Goal: Task Accomplishment & Management: Complete application form

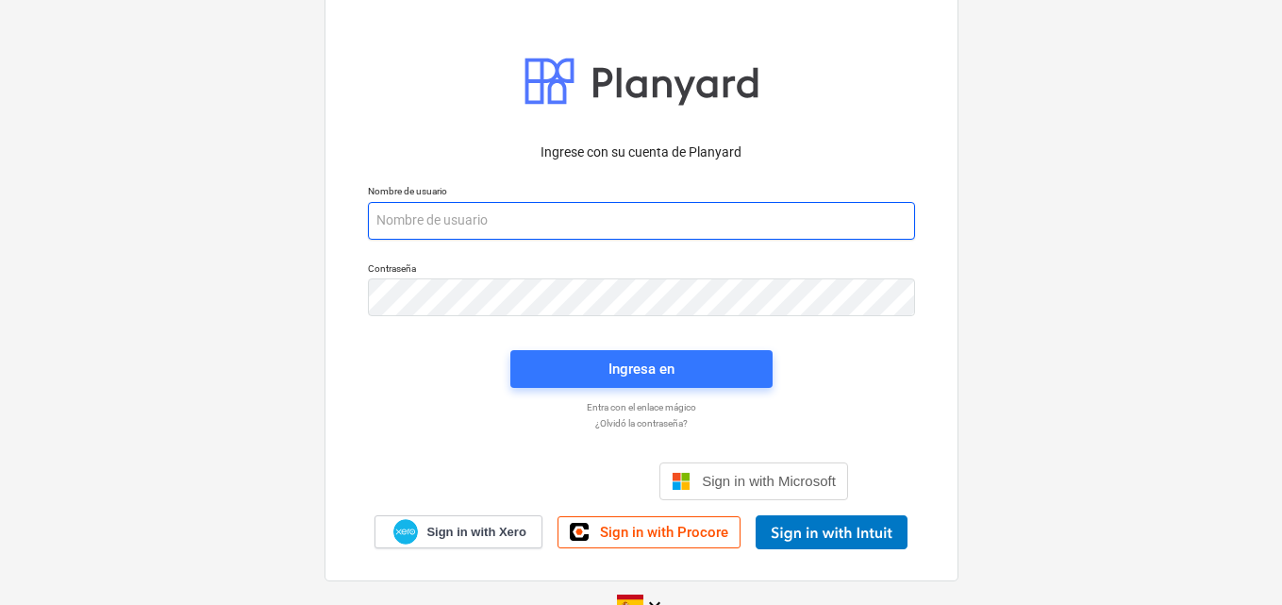
click at [397, 229] on input "email" at bounding box center [641, 221] width 547 height 38
paste input "[EMAIL_ADDRESS][DOMAIN_NAME]"
type input "[EMAIL_ADDRESS][DOMAIN_NAME]"
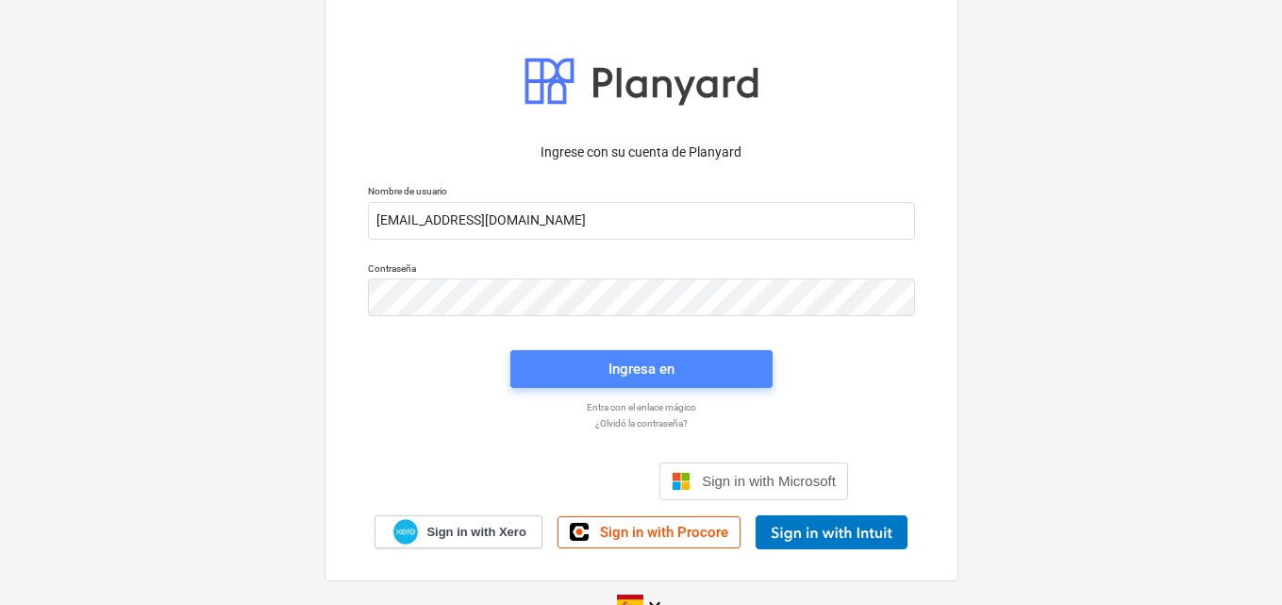
click at [612, 372] on div "Ingresa en" at bounding box center [642, 369] width 66 height 25
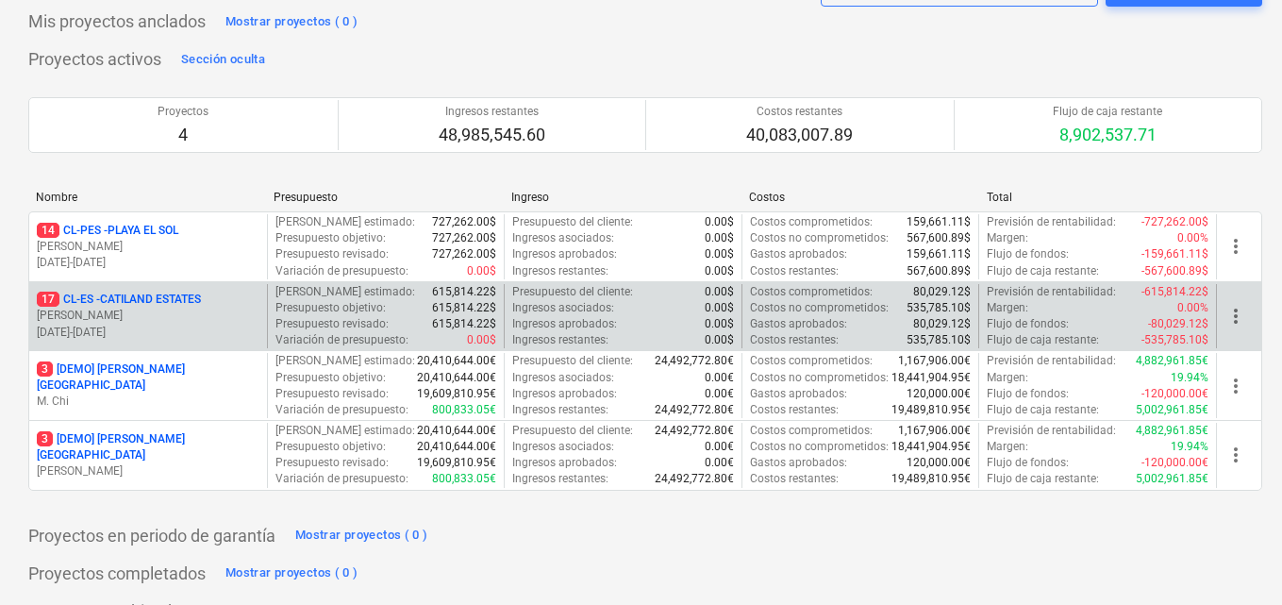
scroll to position [131, 0]
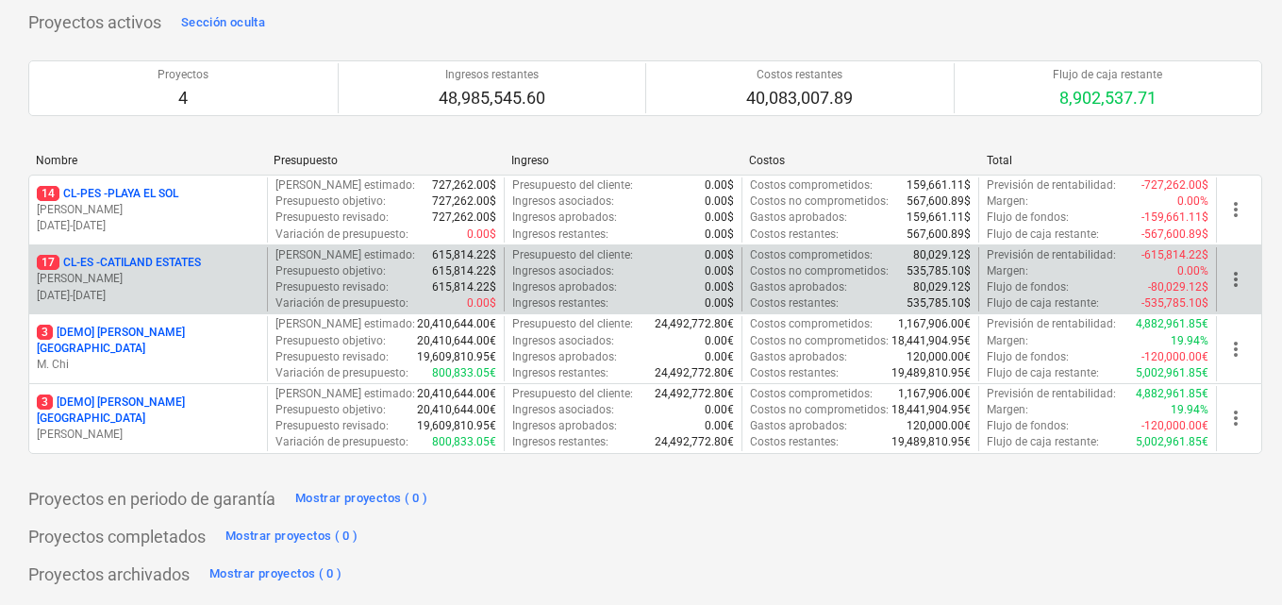
click at [208, 280] on p "[PERSON_NAME]" at bounding box center [148, 279] width 223 height 16
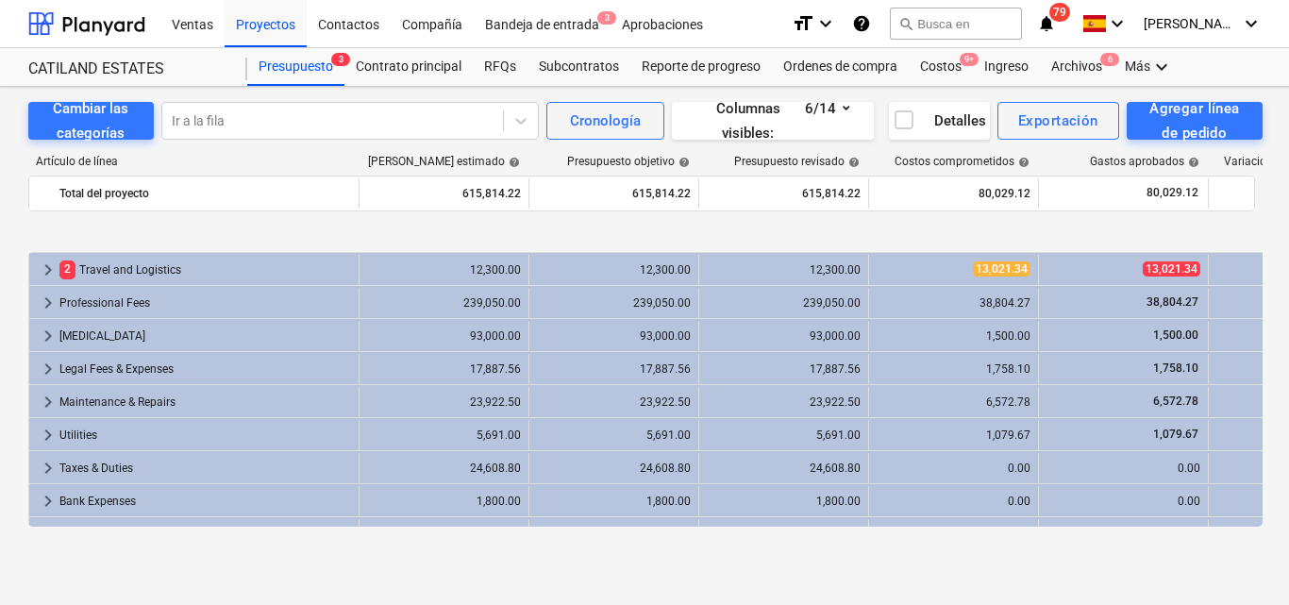
scroll to position [122, 0]
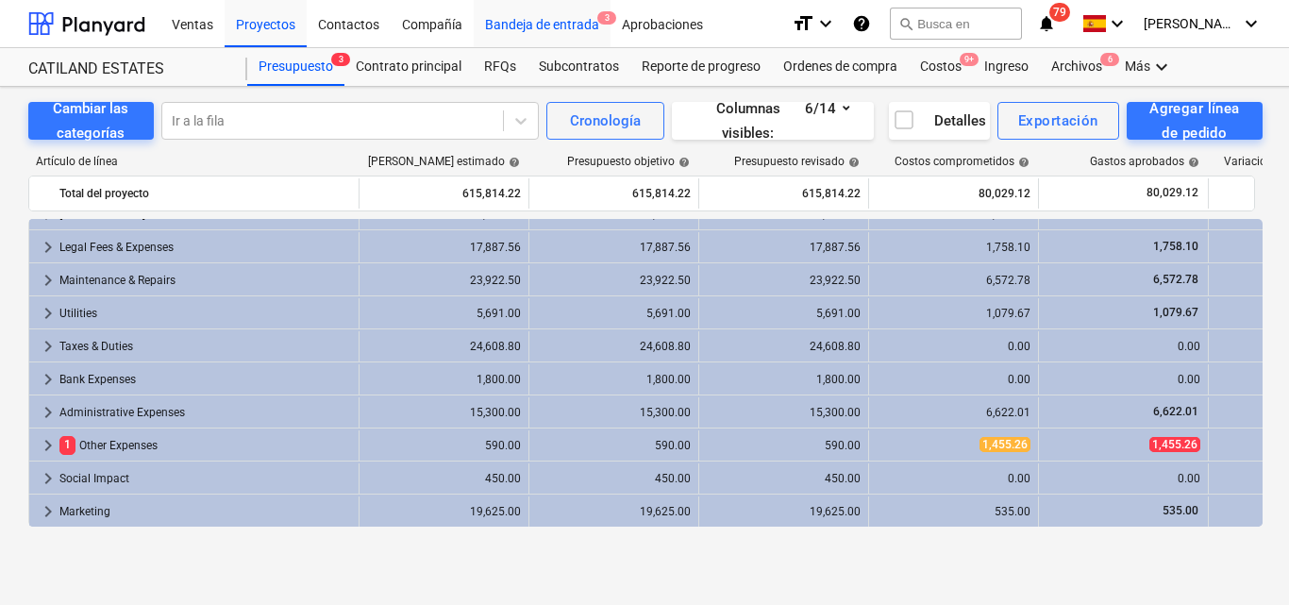
click at [603, 15] on span "3" at bounding box center [606, 17] width 19 height 13
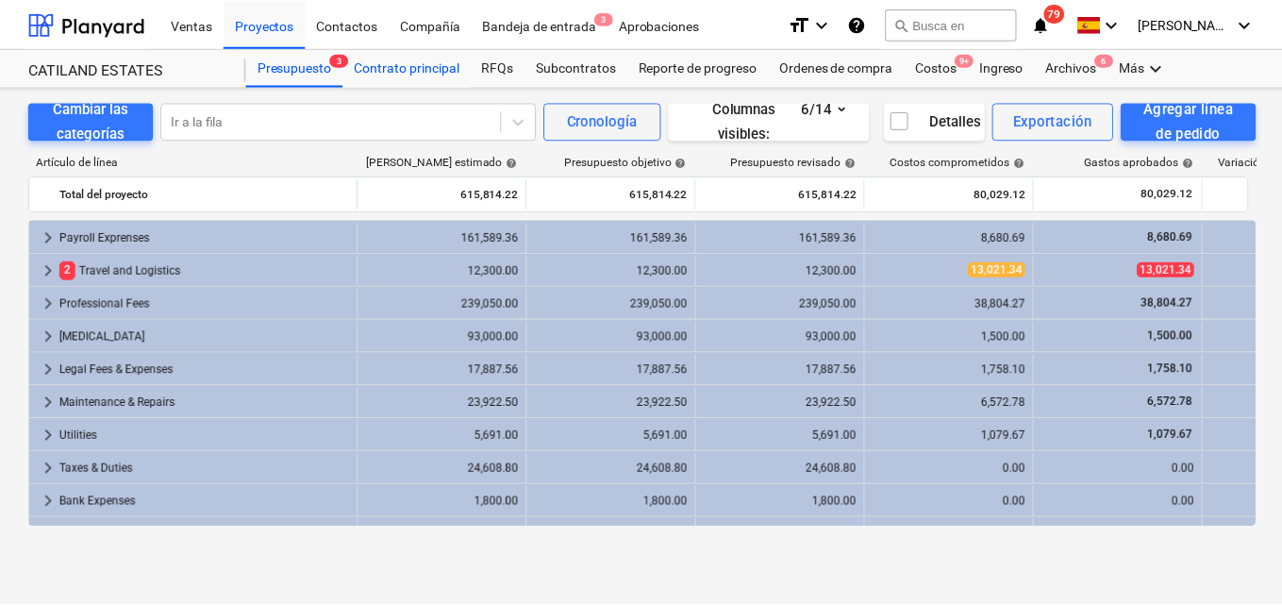
scroll to position [122, 0]
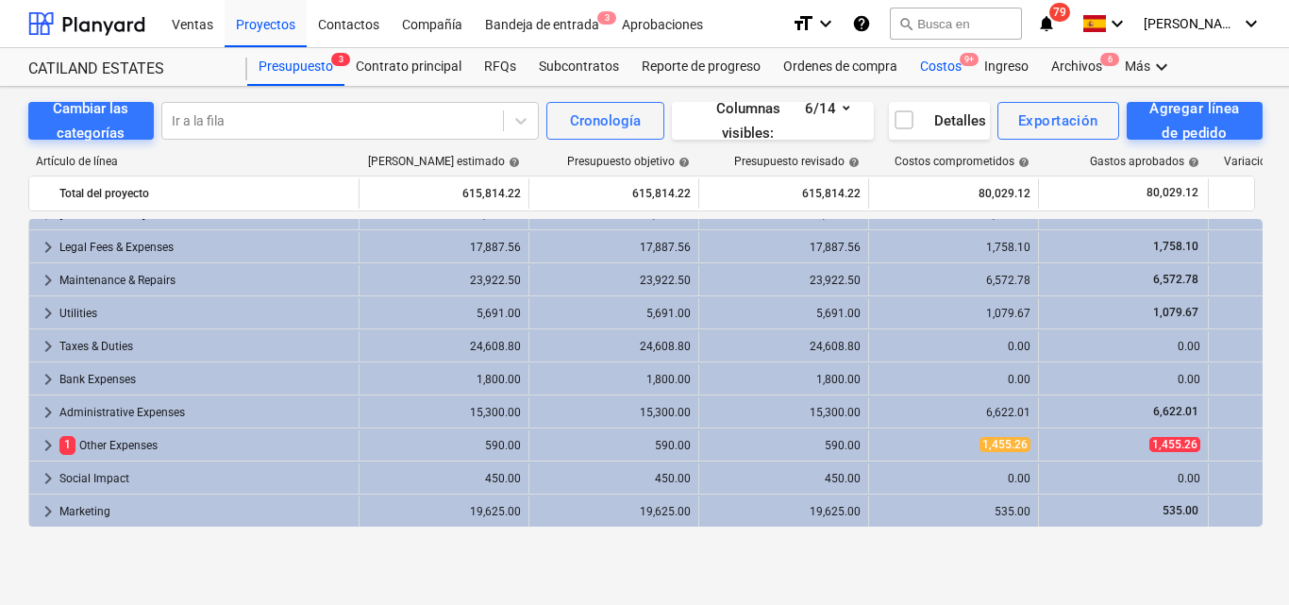
click at [935, 64] on div "Costos 9+" at bounding box center [941, 67] width 64 height 38
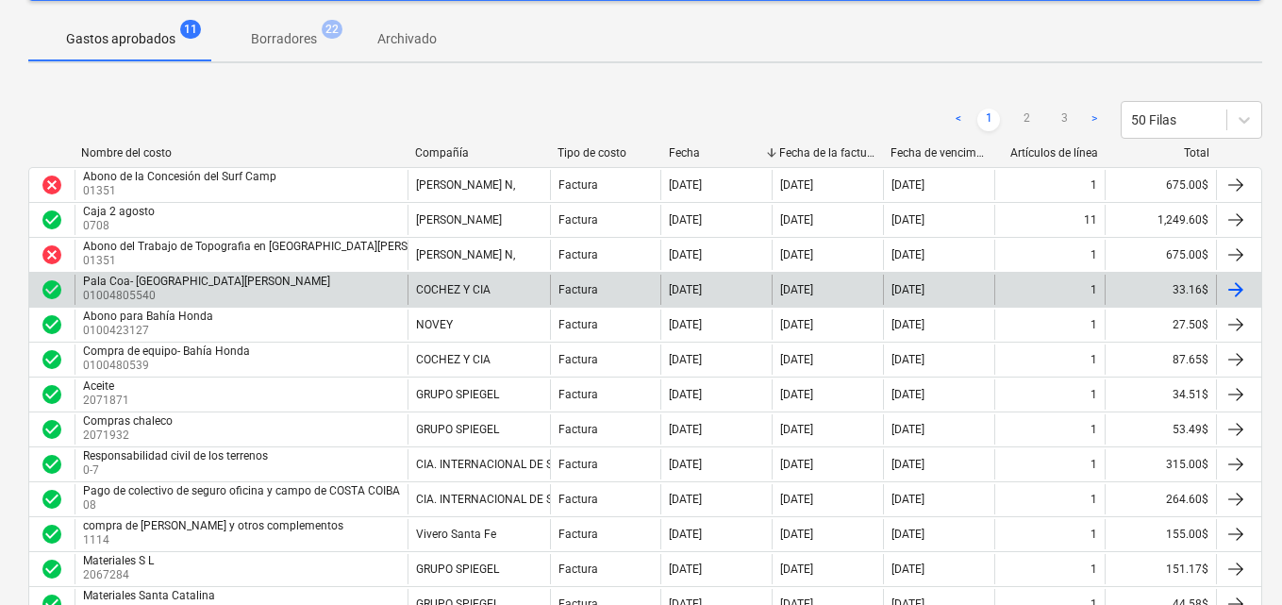
scroll to position [283, 0]
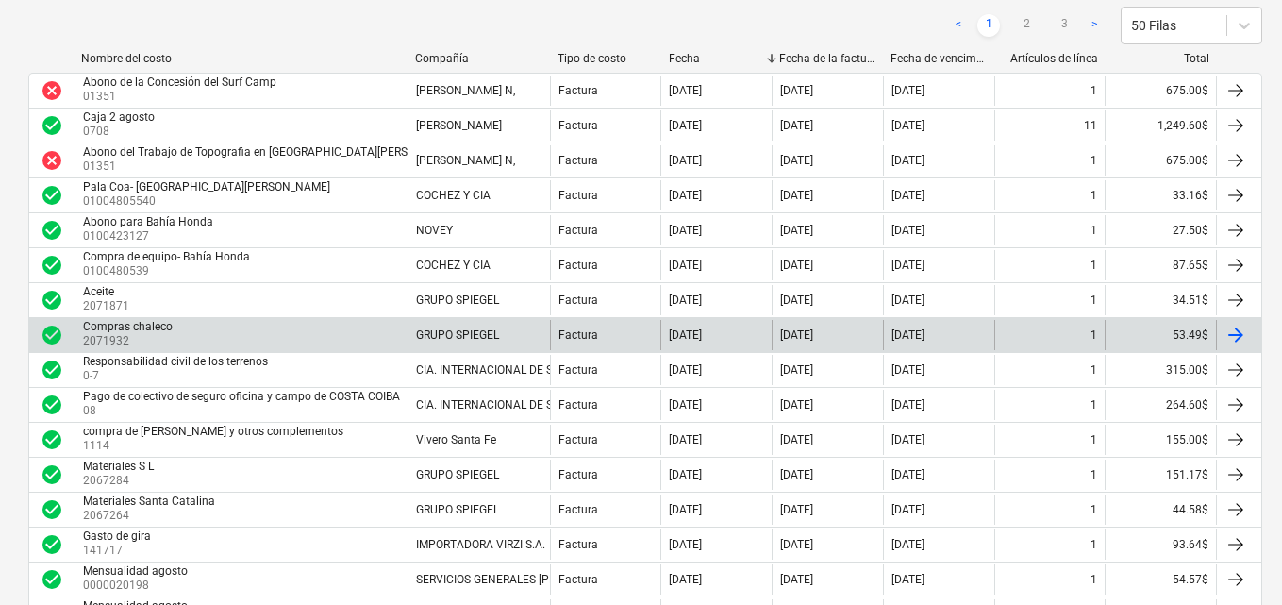
click at [583, 327] on div "Factura" at bounding box center [605, 335] width 111 height 30
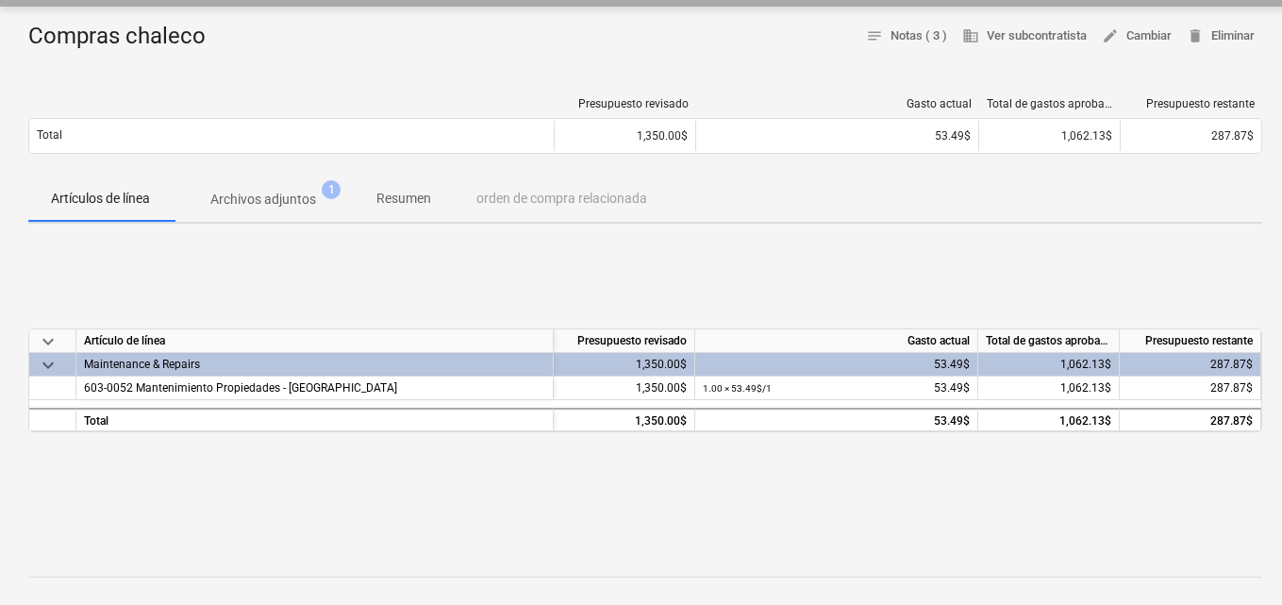
scroll to position [189, 0]
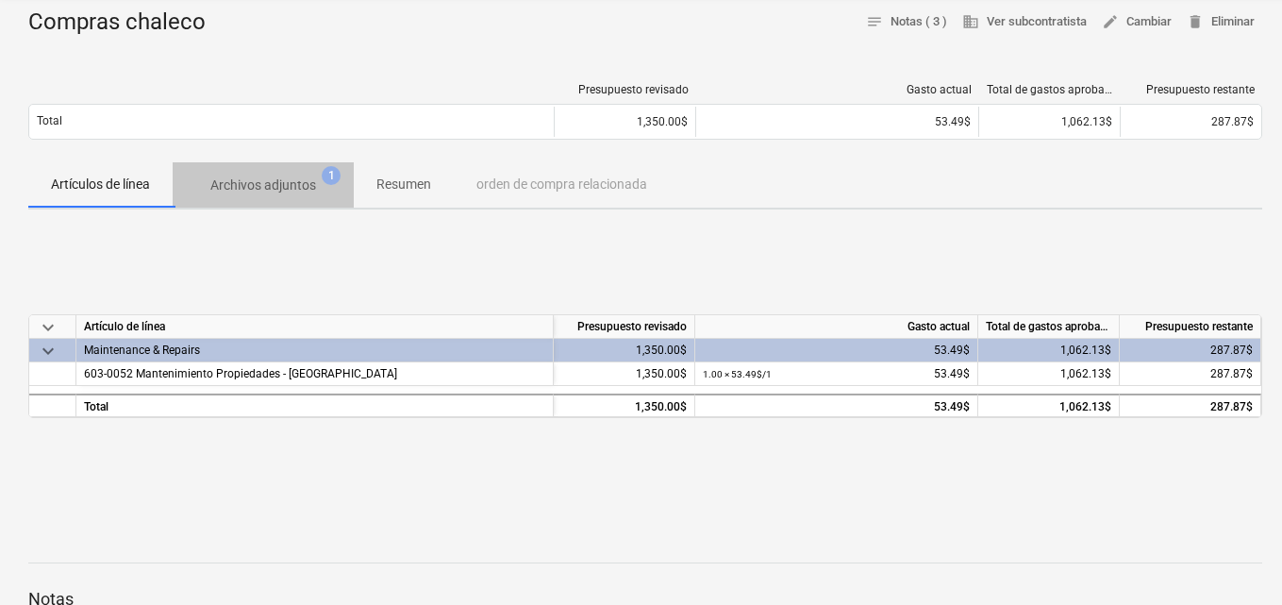
click at [264, 190] on p "Archivos adjuntos" at bounding box center [263, 186] width 106 height 20
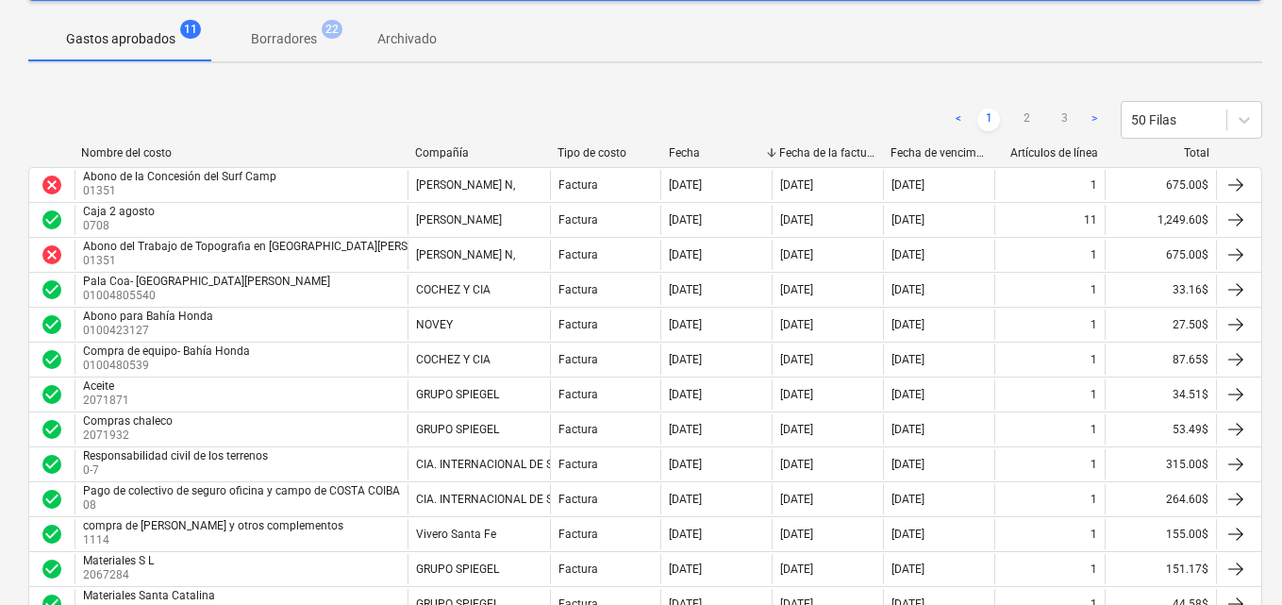
scroll to position [283, 0]
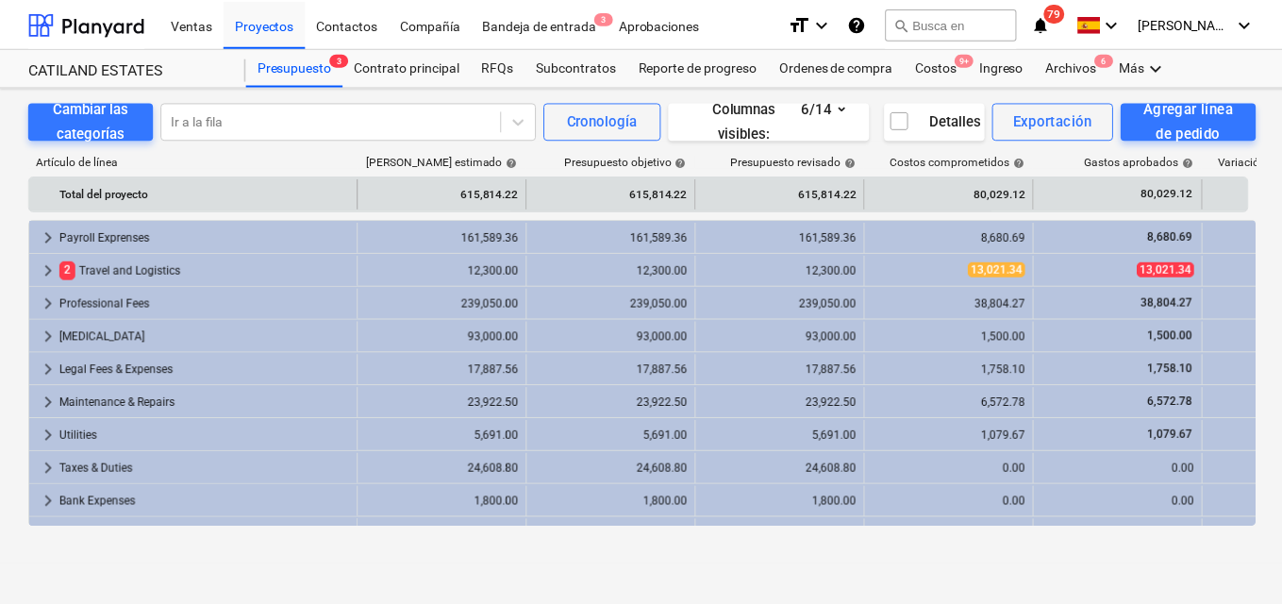
scroll to position [122, 0]
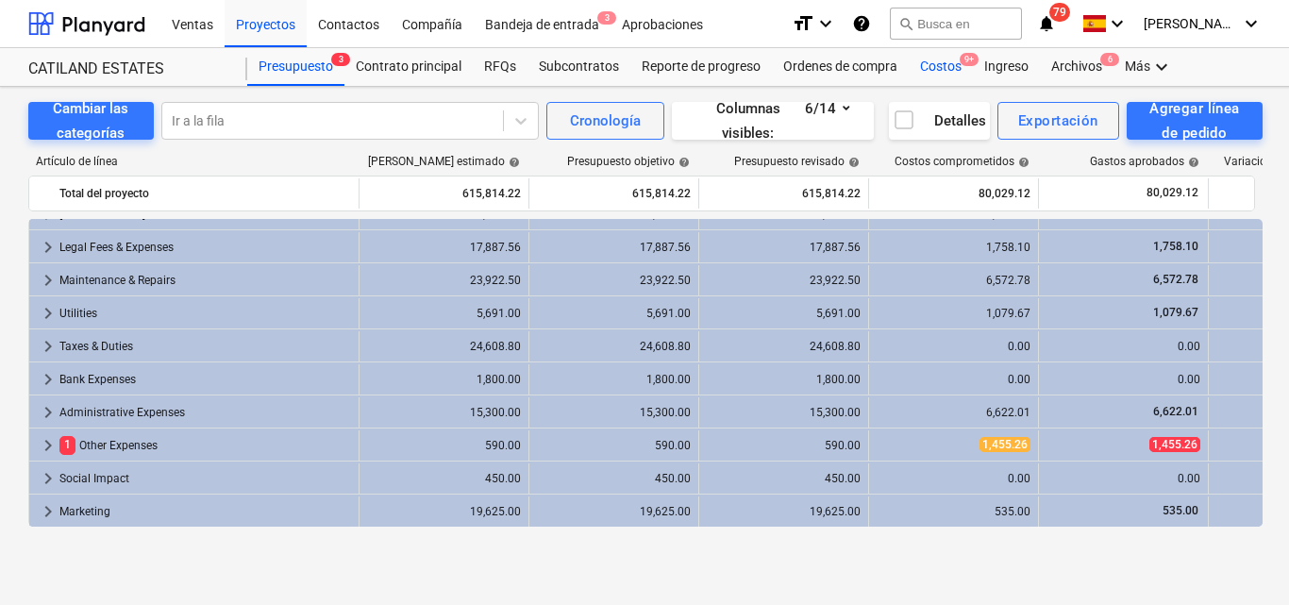
click at [947, 63] on div "Costos 9+" at bounding box center [941, 67] width 64 height 38
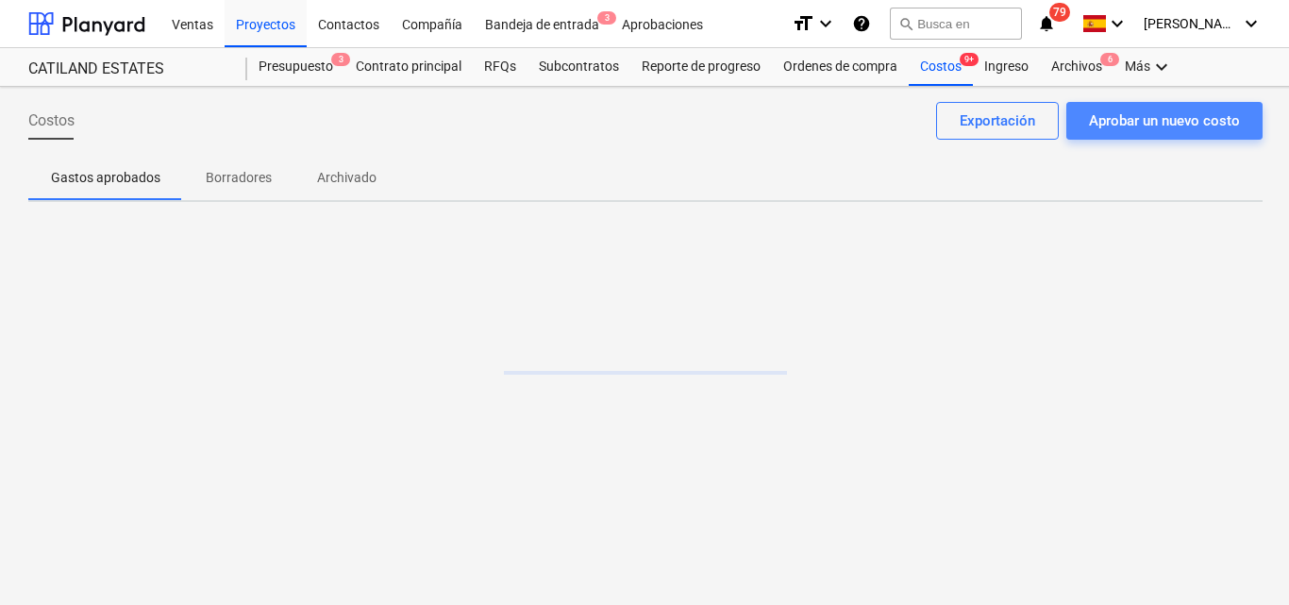
click at [1103, 113] on div "Aprobar un nuevo costo" at bounding box center [1164, 121] width 151 height 25
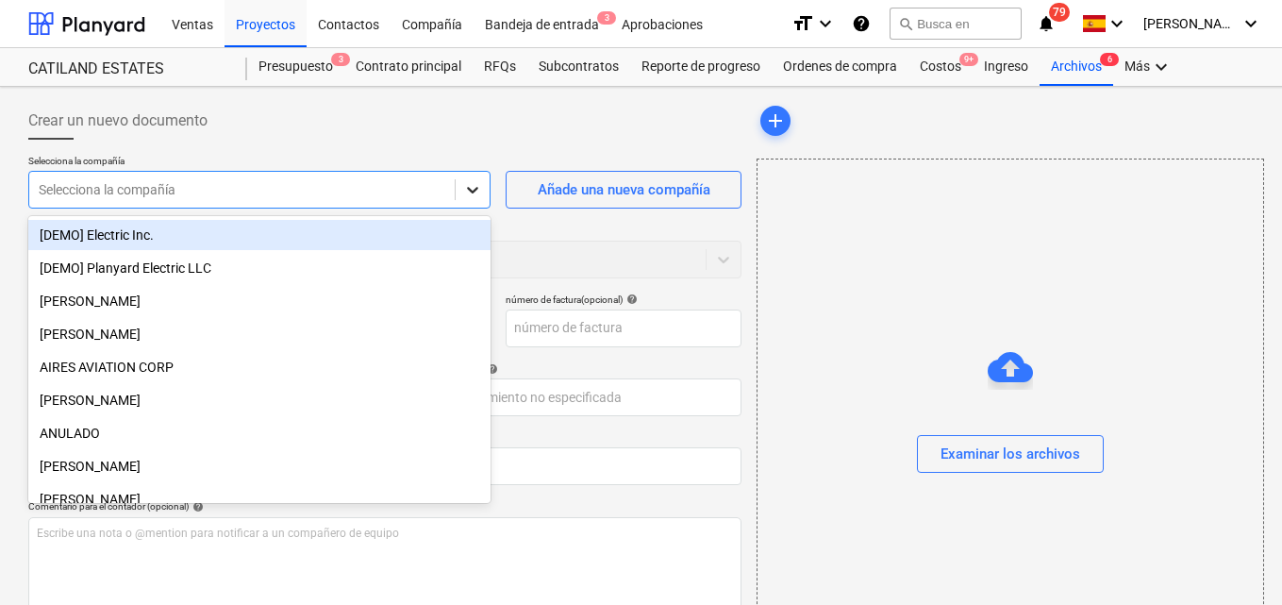
click at [477, 188] on icon at bounding box center [472, 189] width 19 height 19
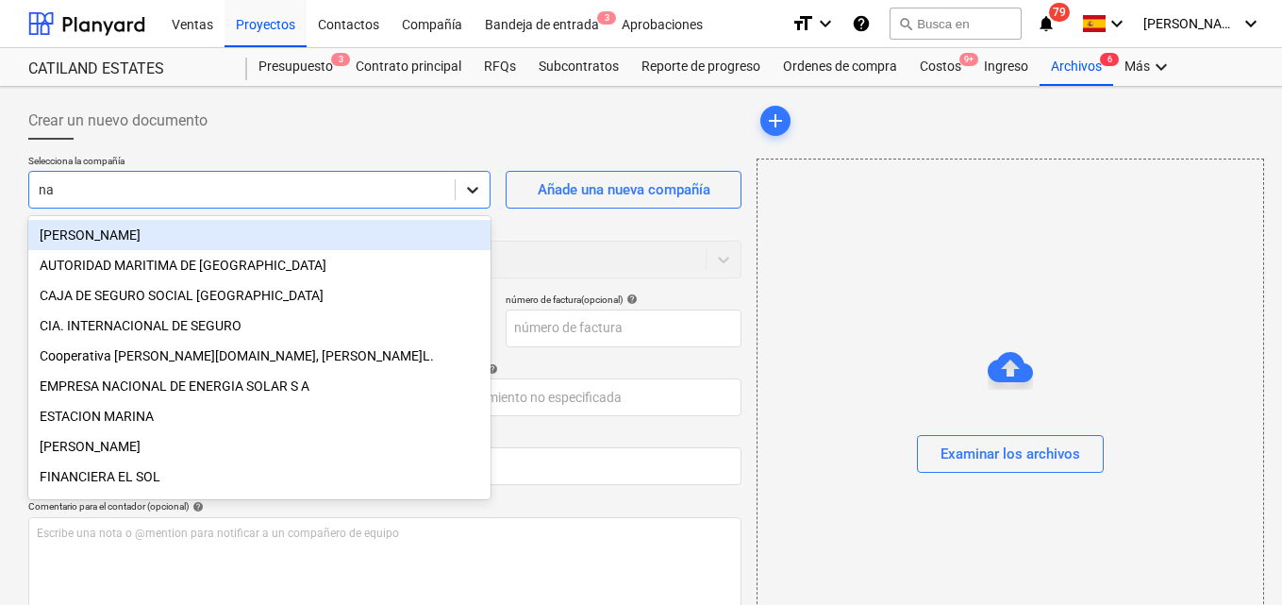
type input "nat"
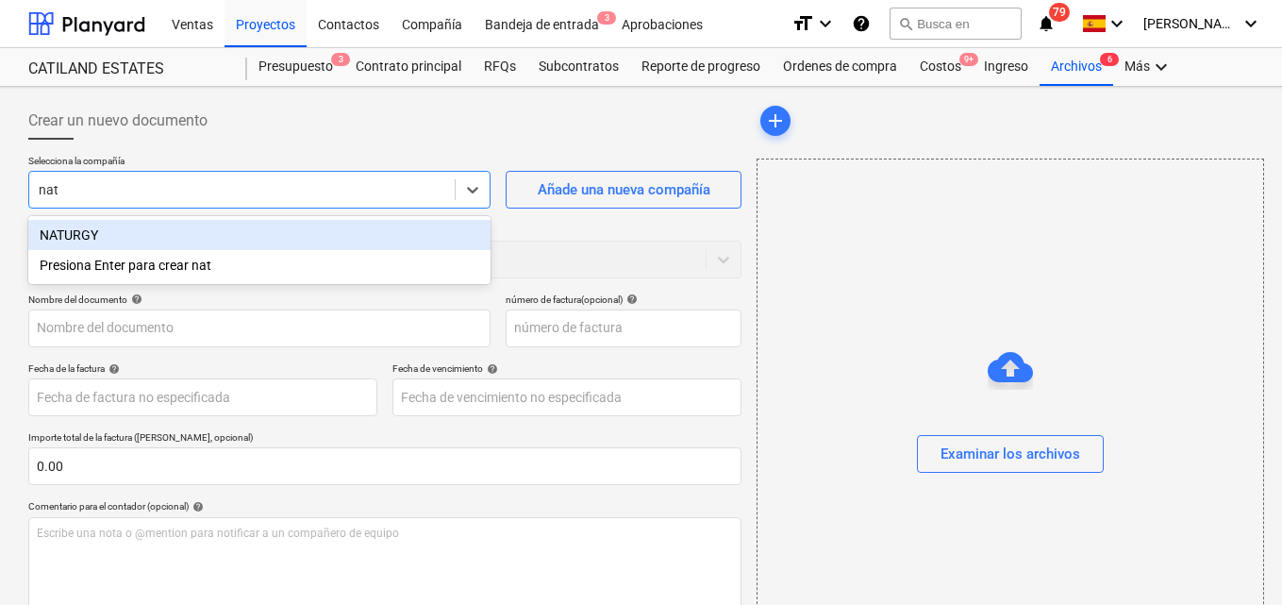
click at [161, 241] on div "NATURGY" at bounding box center [259, 235] width 462 height 30
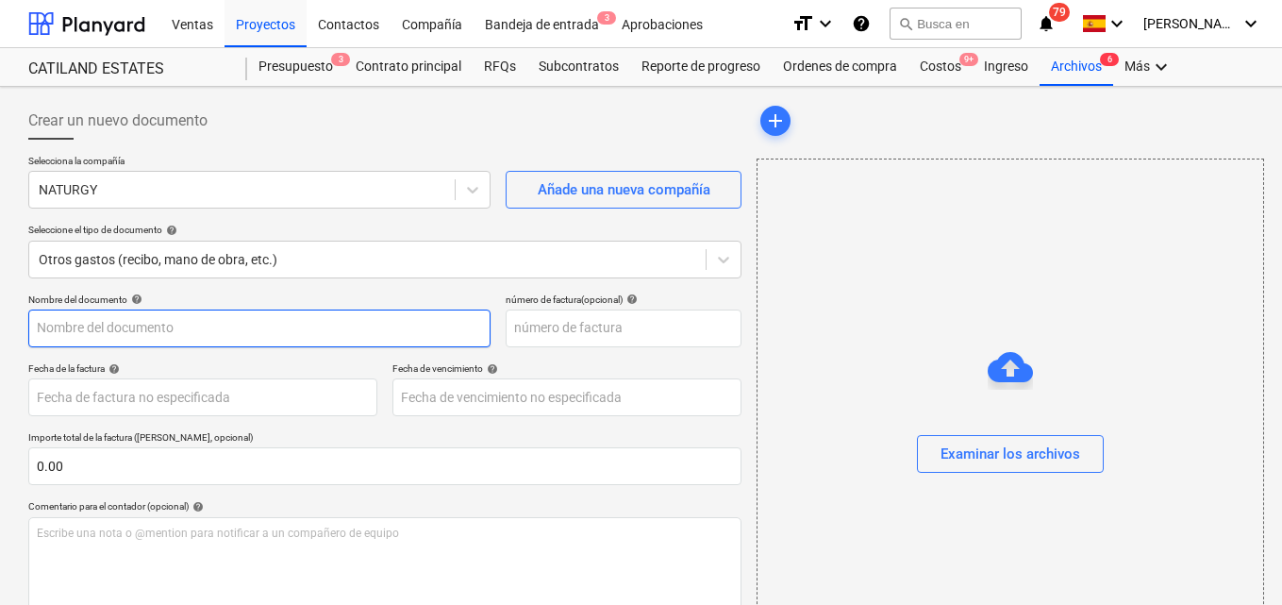
click at [57, 327] on input "text" at bounding box center [259, 329] width 462 height 38
type input "Facturas agosto"
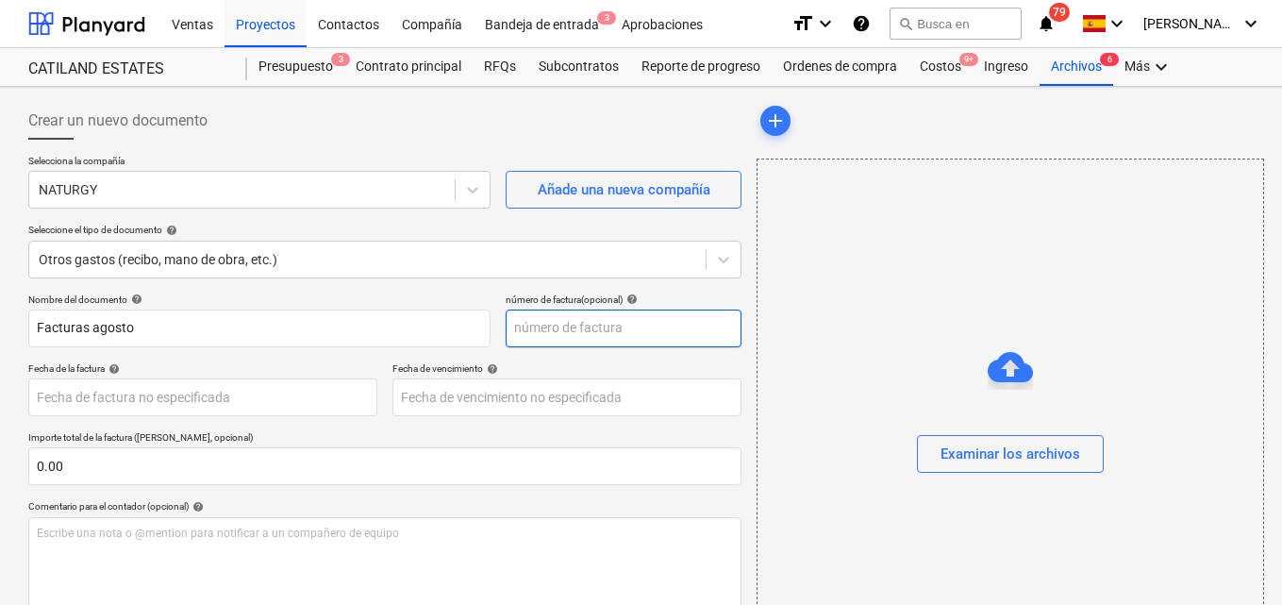
click at [538, 320] on input "text" at bounding box center [624, 329] width 236 height 38
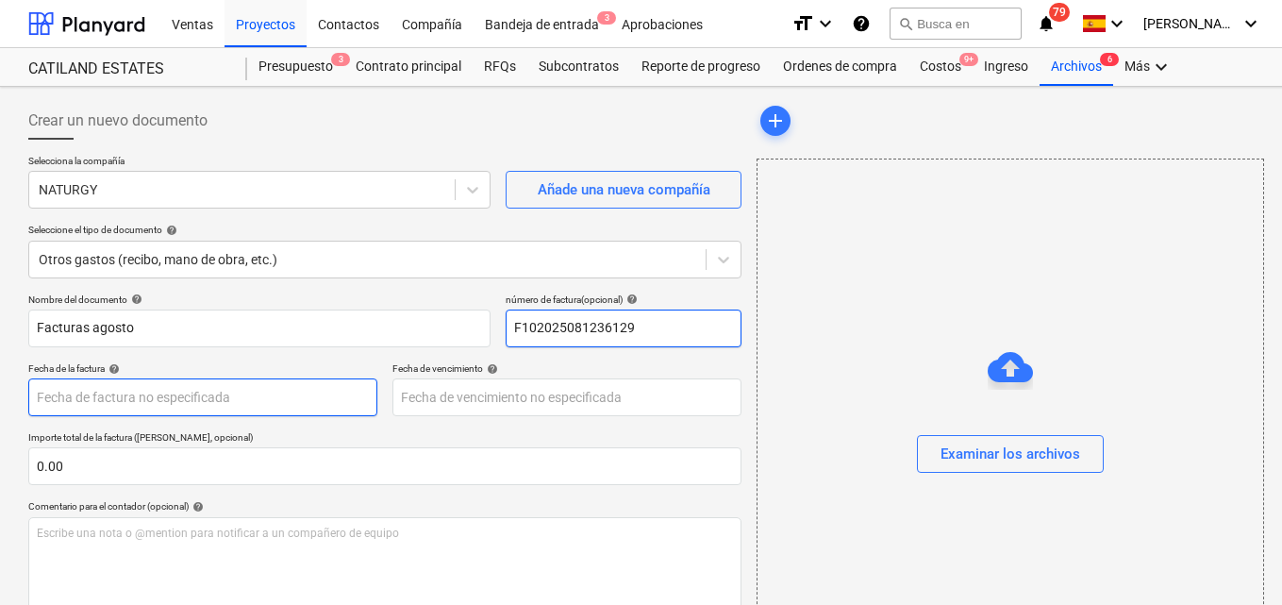
type input "F102025081236129"
click at [41, 395] on body "Ventas Proyectos Contactos Compañía Bandeja de entrada 3 Aprobaciones format_si…" at bounding box center [641, 302] width 1282 height 605
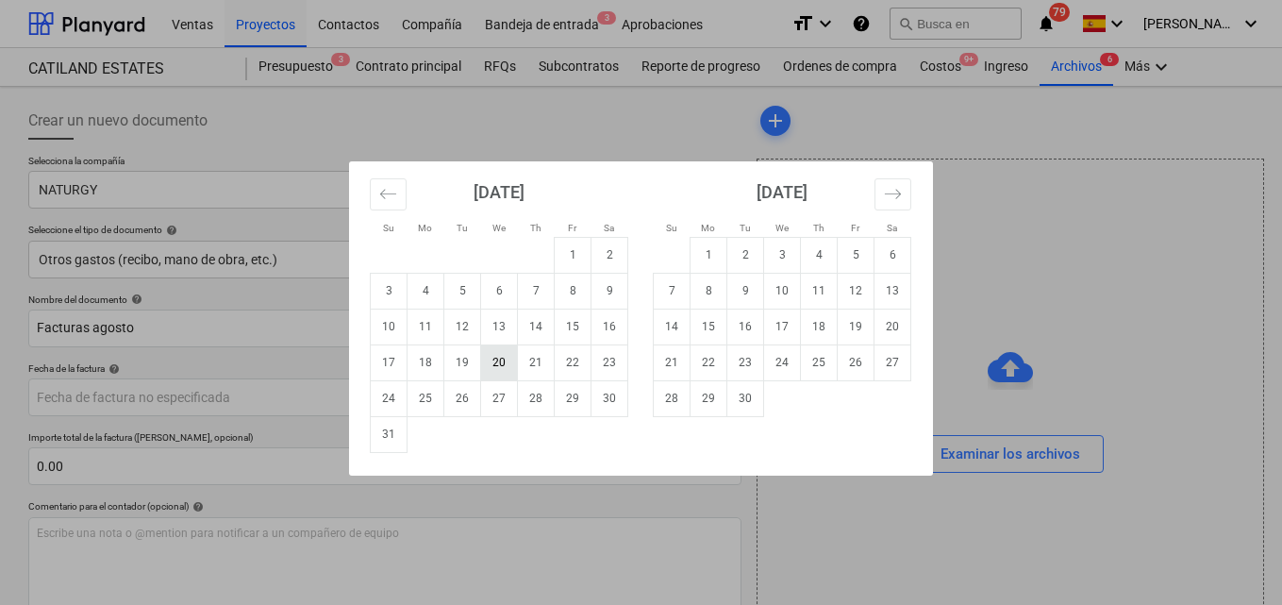
click at [495, 372] on td "20" at bounding box center [499, 362] width 37 height 36
type input "[DATE]"
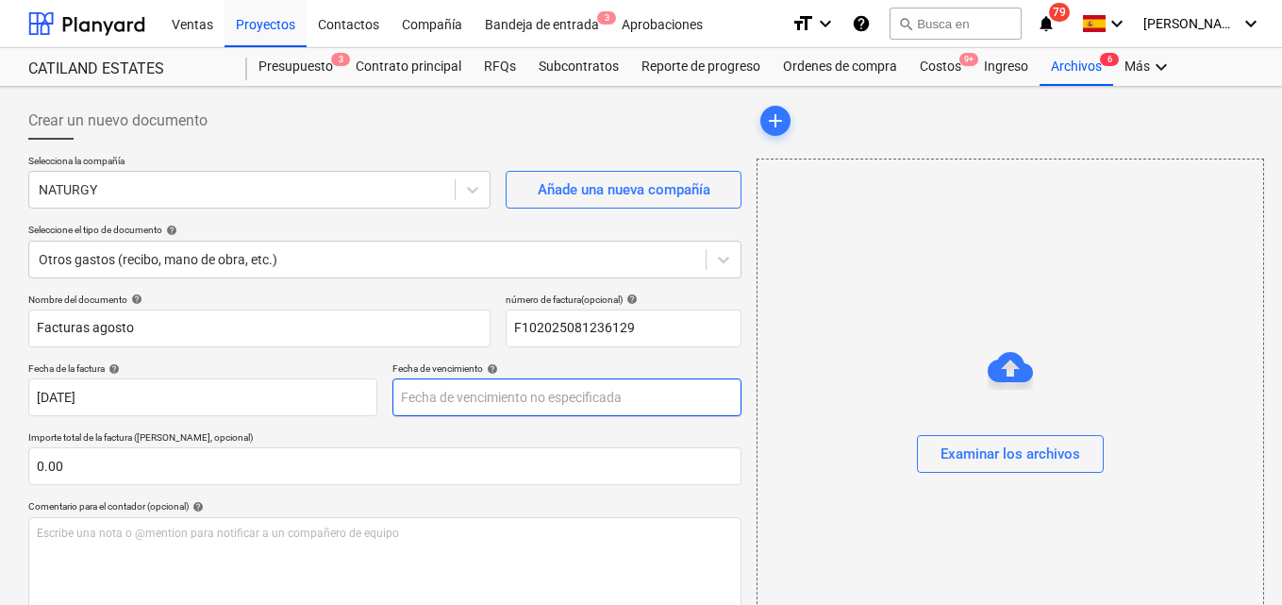
click at [438, 399] on body "Ventas Proyectos Contactos Compañía Bandeja de entrada 3 Aprobaciones format_si…" at bounding box center [641, 302] width 1282 height 605
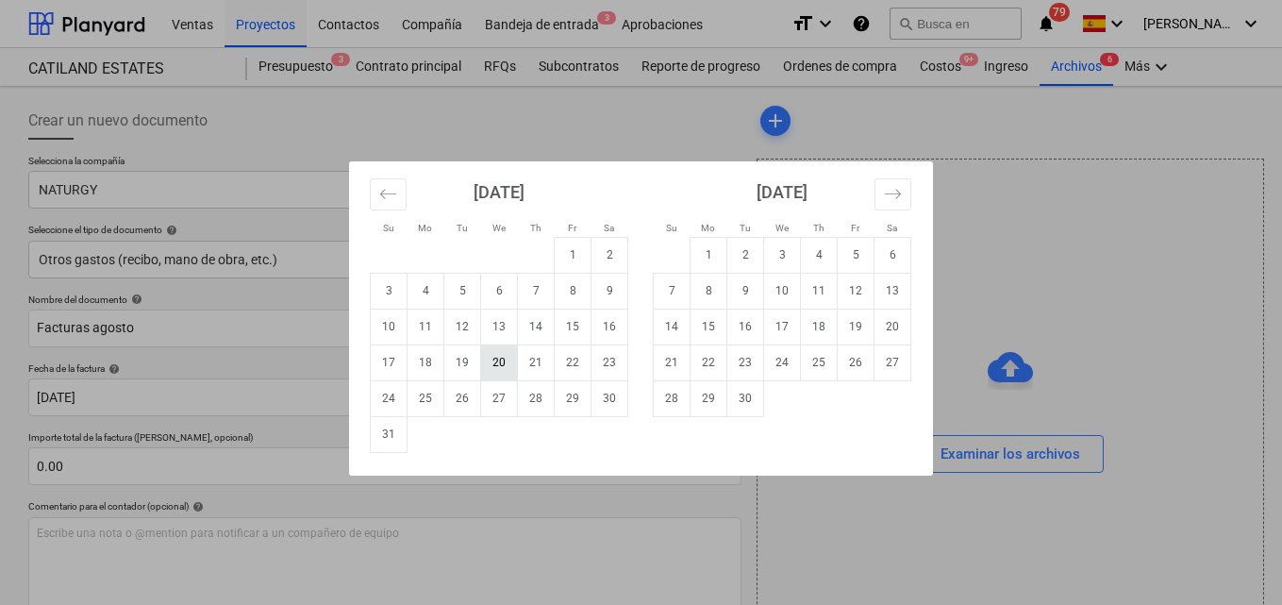
click at [490, 367] on td "20" at bounding box center [499, 362] width 37 height 36
type input "[DATE]"
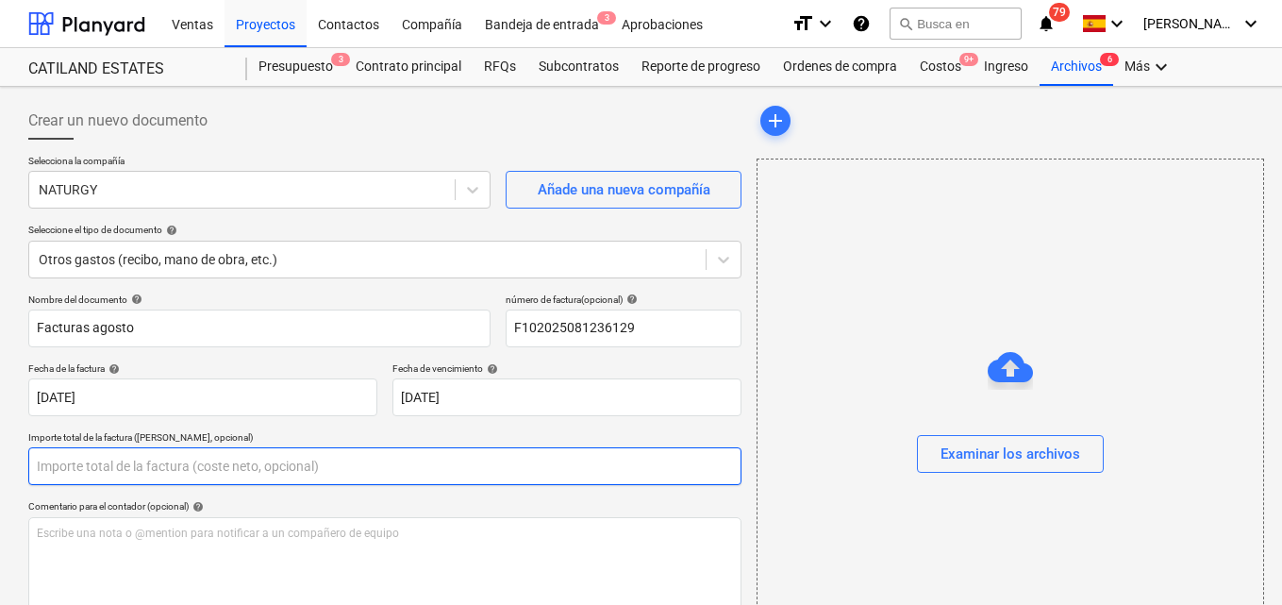
click at [65, 462] on input "text" at bounding box center [384, 466] width 713 height 38
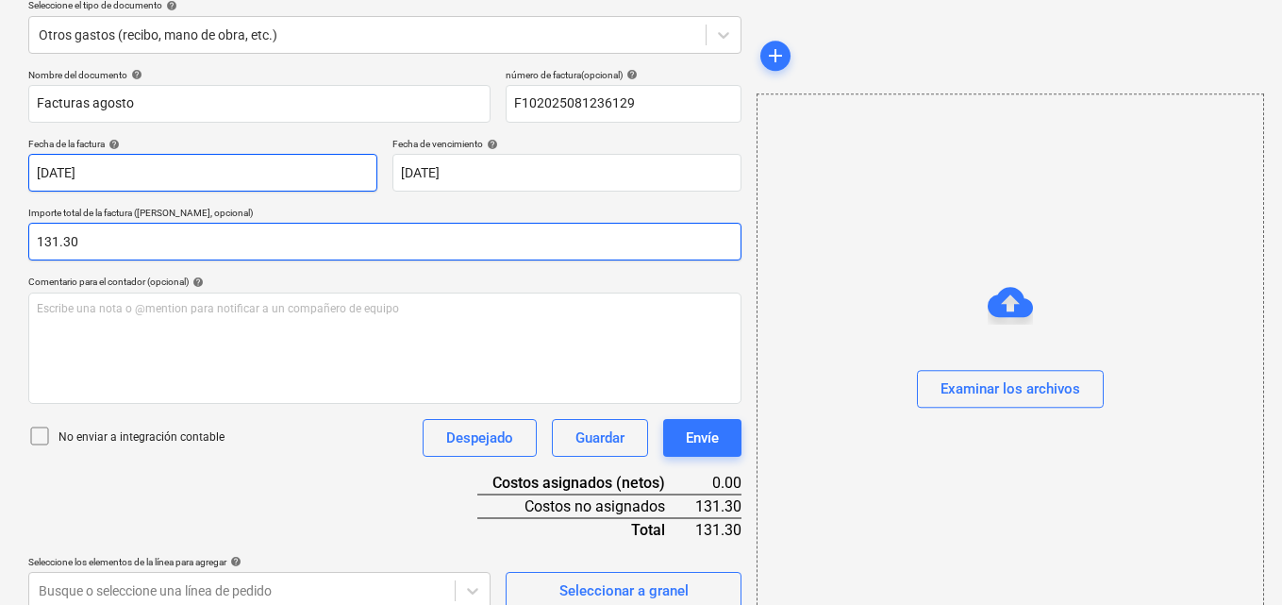
scroll to position [244, 0]
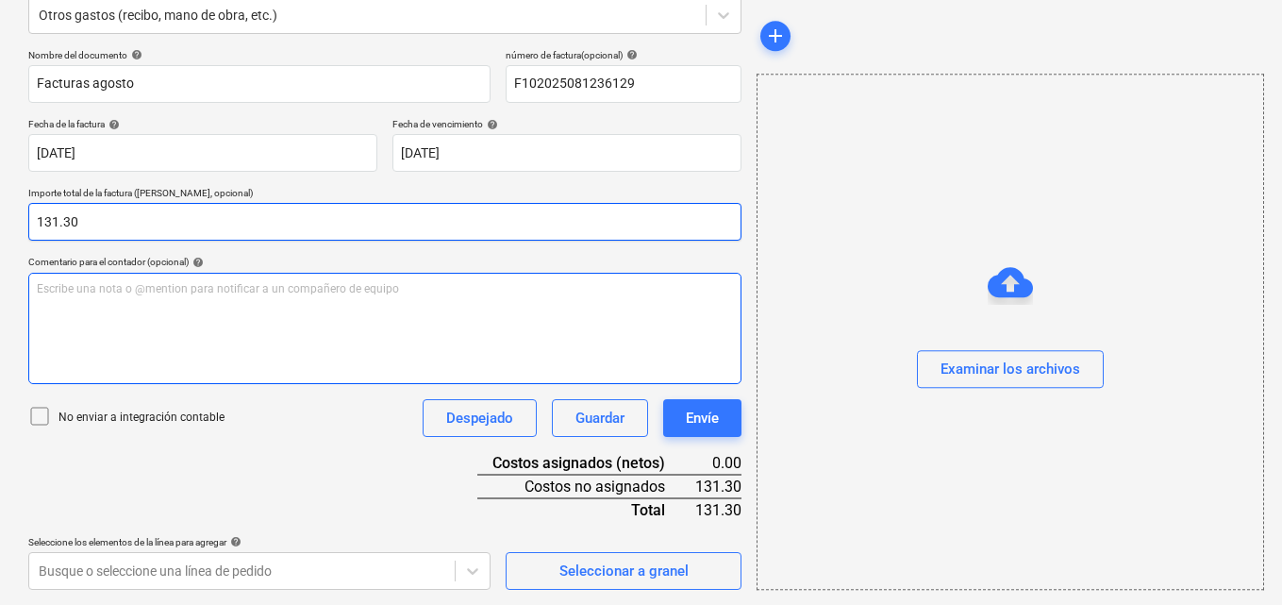
type input "131.30"
click at [45, 291] on p "Escribe una nota o @mention para notificar a un compañero de equipo ﻿" at bounding box center [385, 289] width 696 height 16
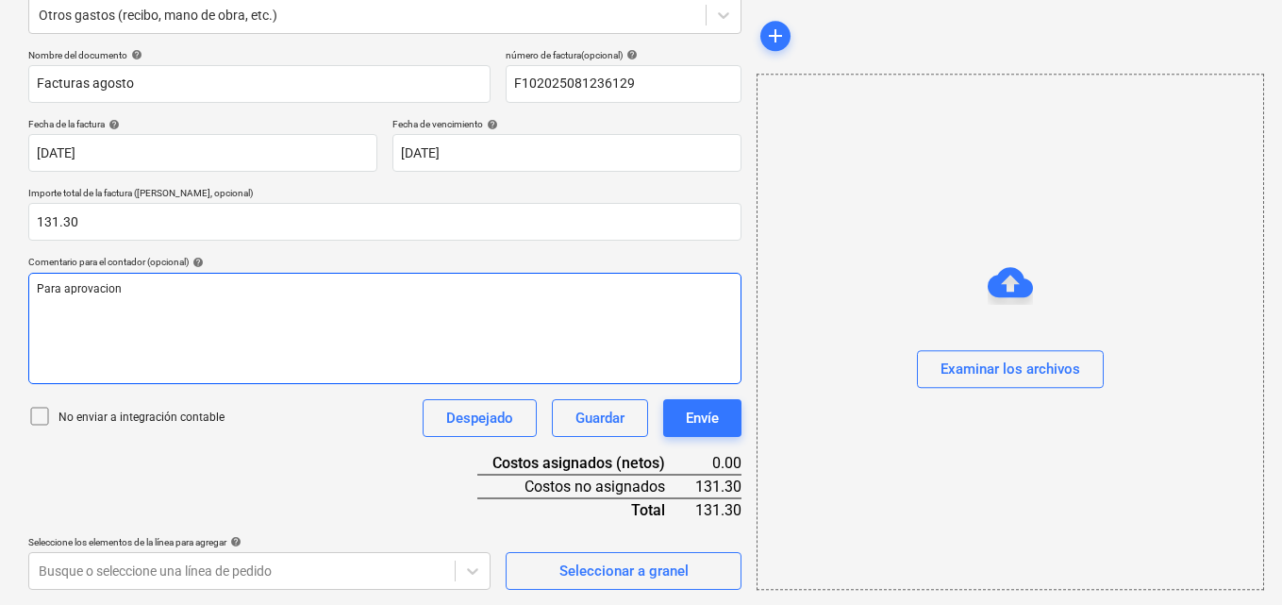
click at [92, 292] on span "Para aprovacion" at bounding box center [79, 288] width 85 height 13
click at [269, 291] on span "Para aprobación pago de factura de luz oficina mes [PERSON_NAME][DATE]" at bounding box center [230, 288] width 387 height 13
click at [351, 293] on p "Para aprobación pago de factura de luz mes [PERSON_NAME][DATE]" at bounding box center [385, 289] width 696 height 16
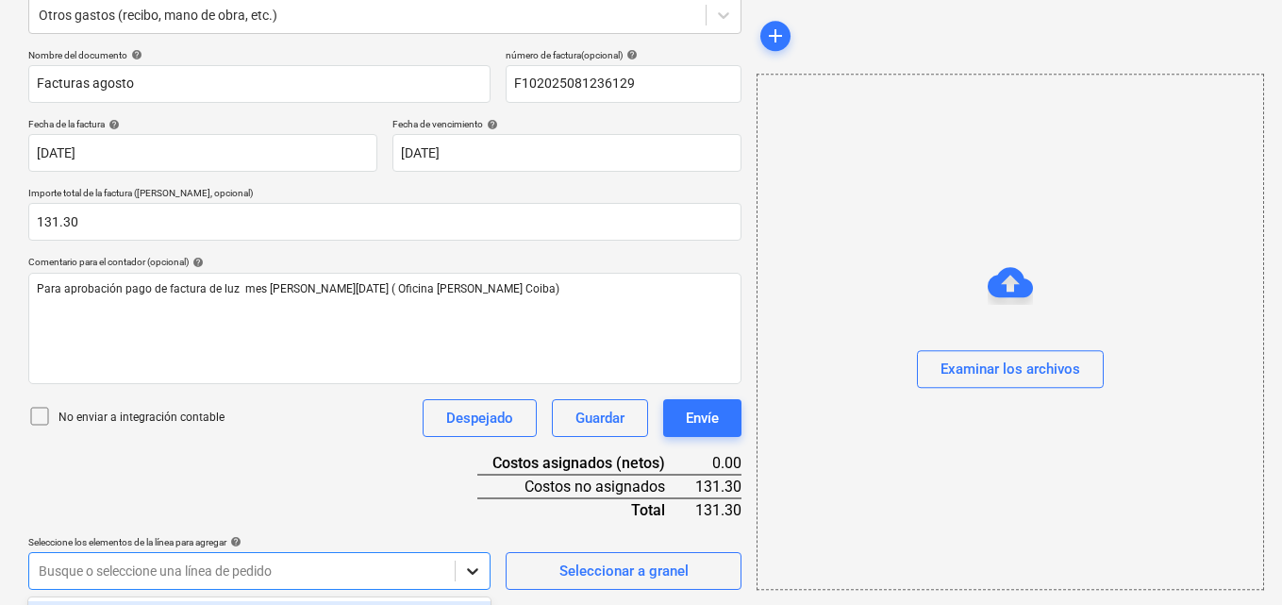
scroll to position [524, 0]
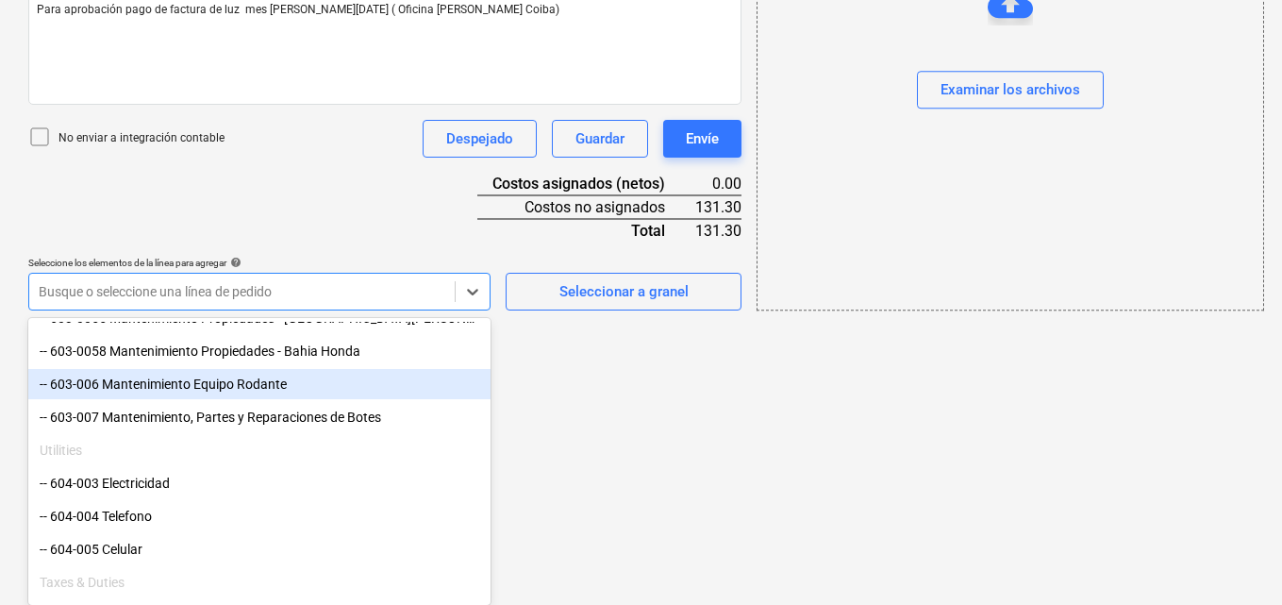
scroll to position [944, 0]
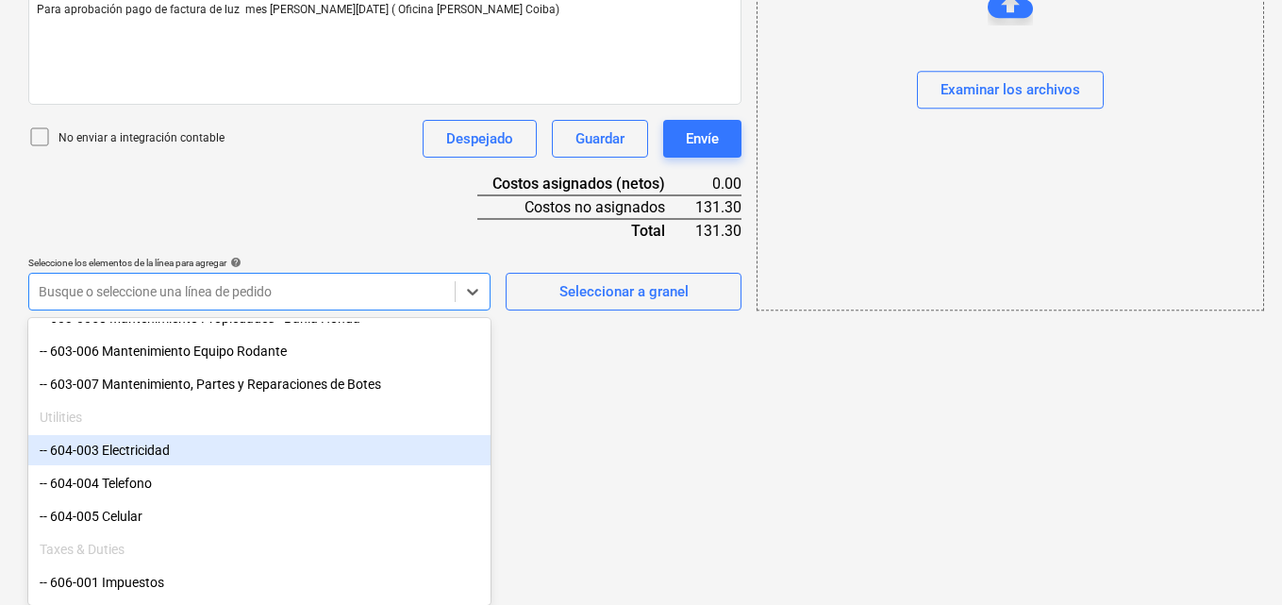
click at [196, 449] on div "-- 604-003 Electricidad" at bounding box center [259, 450] width 462 height 30
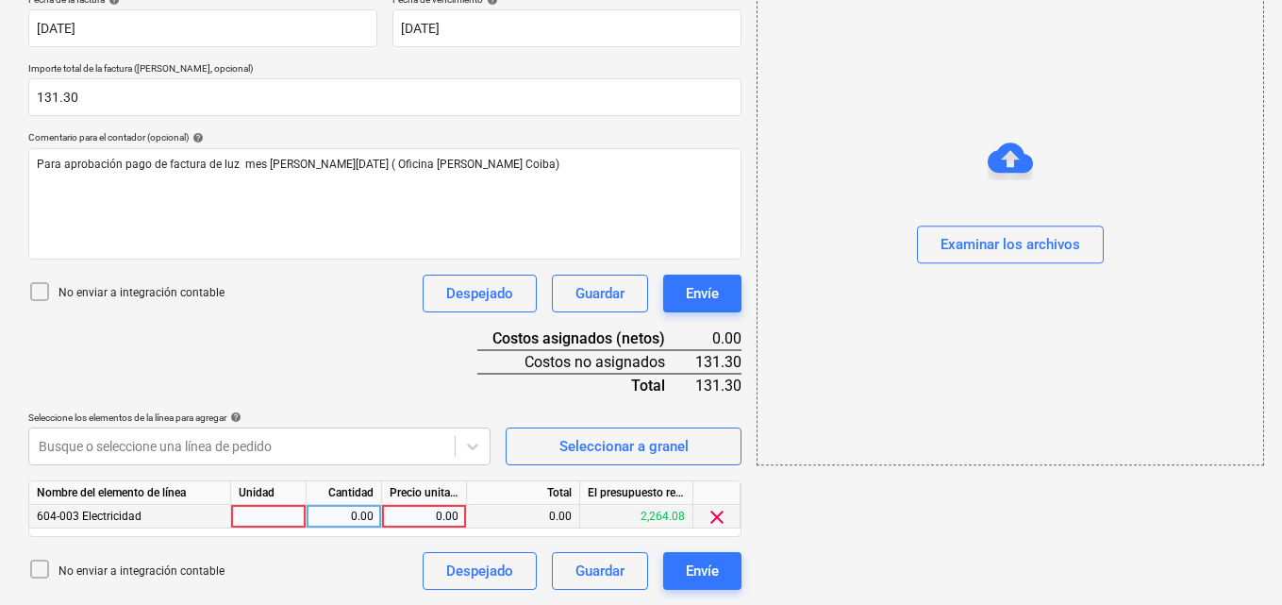
click at [284, 513] on div at bounding box center [268, 517] width 75 height 24
type input "1"
click at [352, 515] on div "0.00" at bounding box center [343, 517] width 59 height 24
type input "1"
click at [433, 517] on div "0.00" at bounding box center [424, 517] width 69 height 24
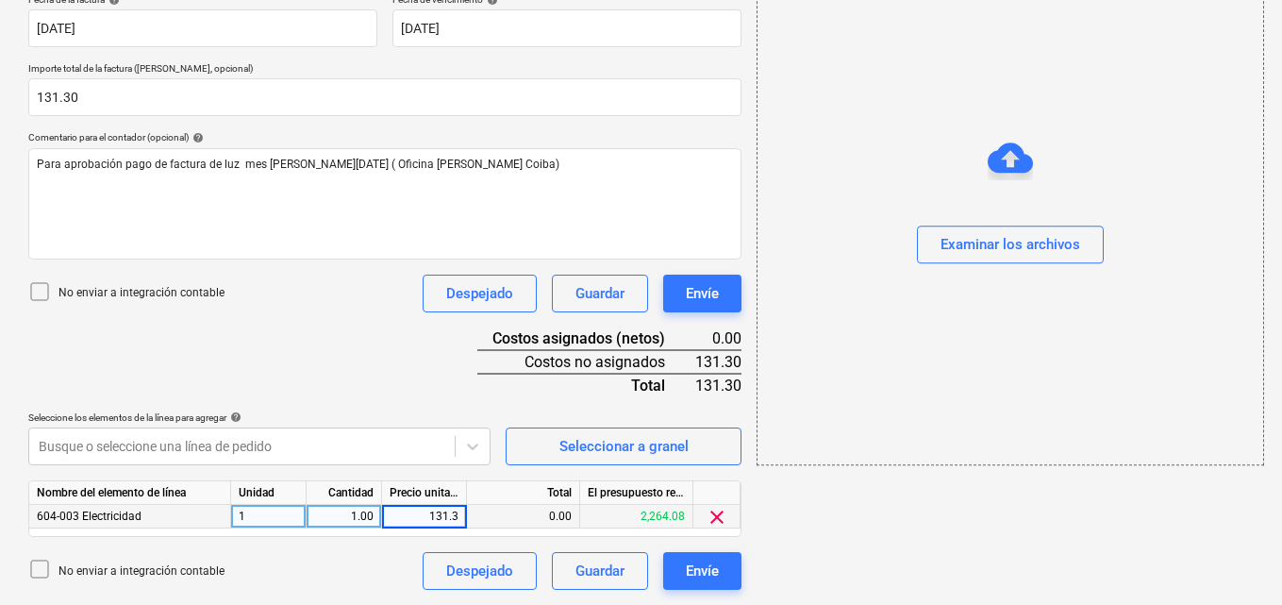
type input "131.30"
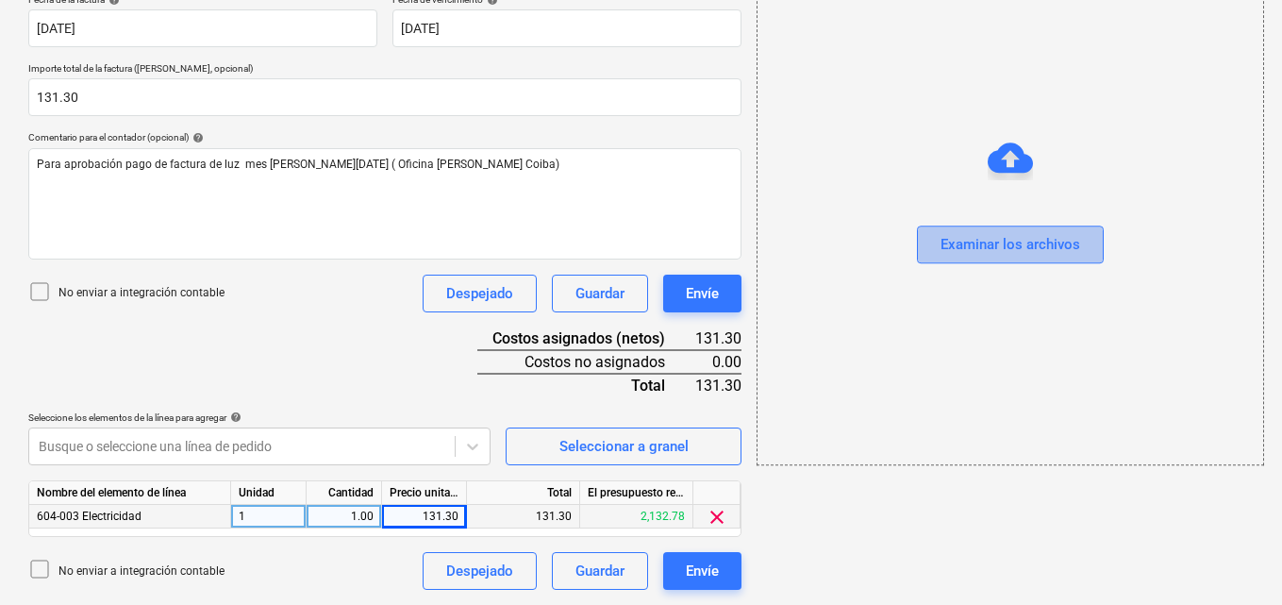
click at [954, 243] on div "Examinar los archivos" at bounding box center [1011, 245] width 140 height 25
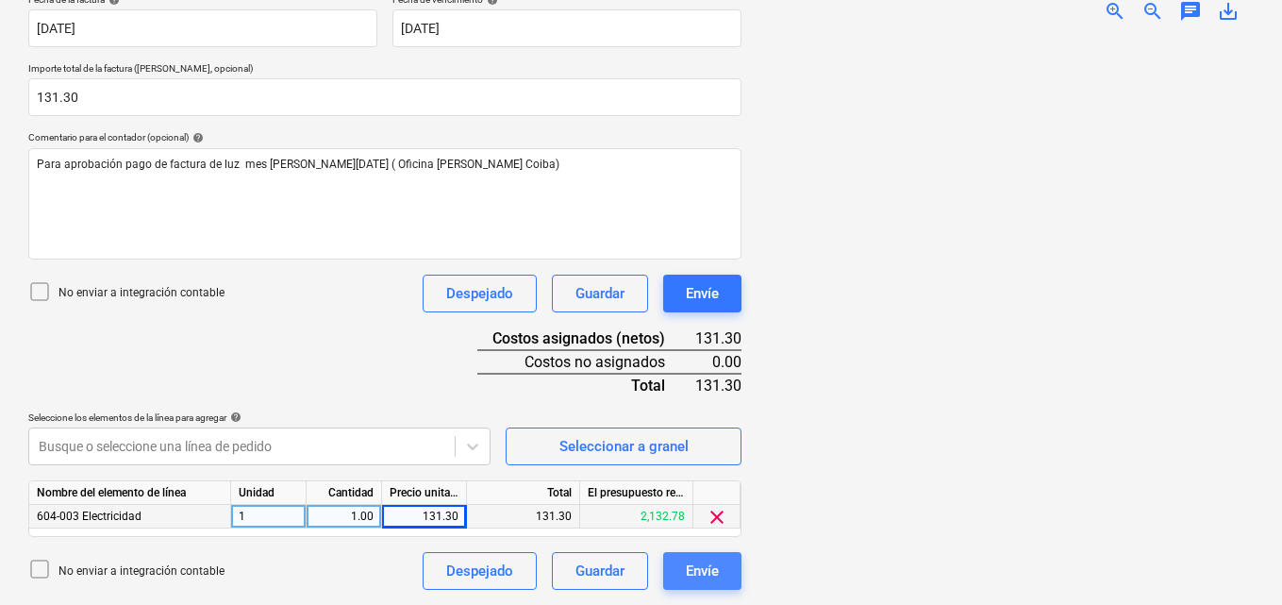
click at [698, 576] on div "Envíe" at bounding box center [702, 571] width 33 height 25
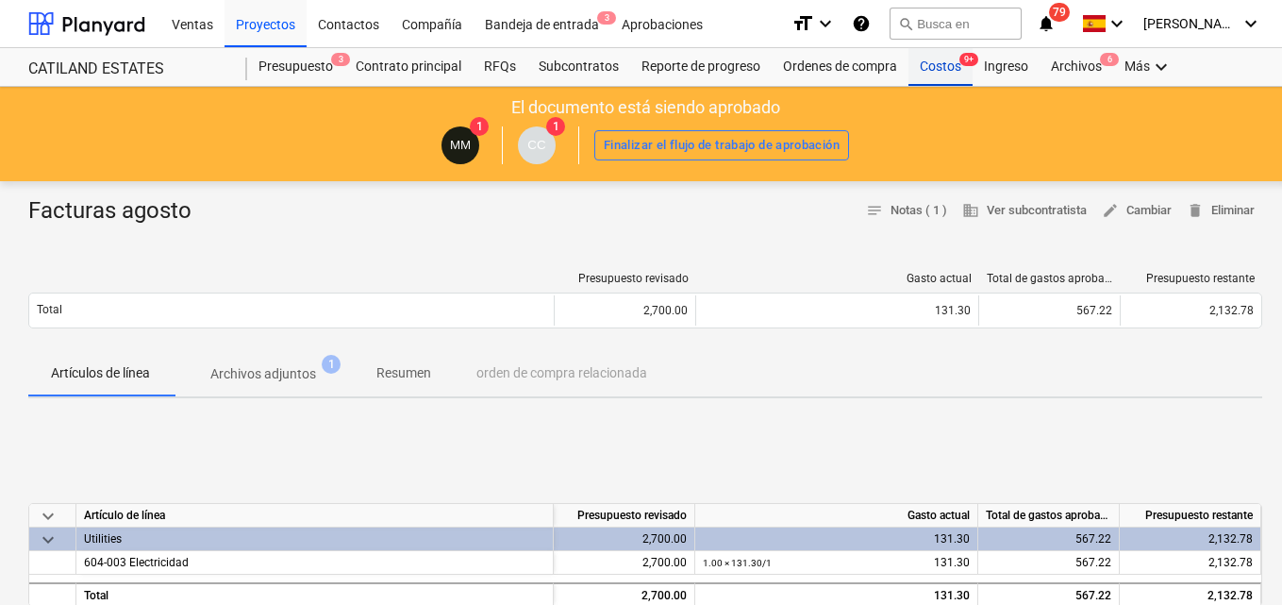
click at [932, 67] on div "Costos 9+" at bounding box center [941, 67] width 64 height 38
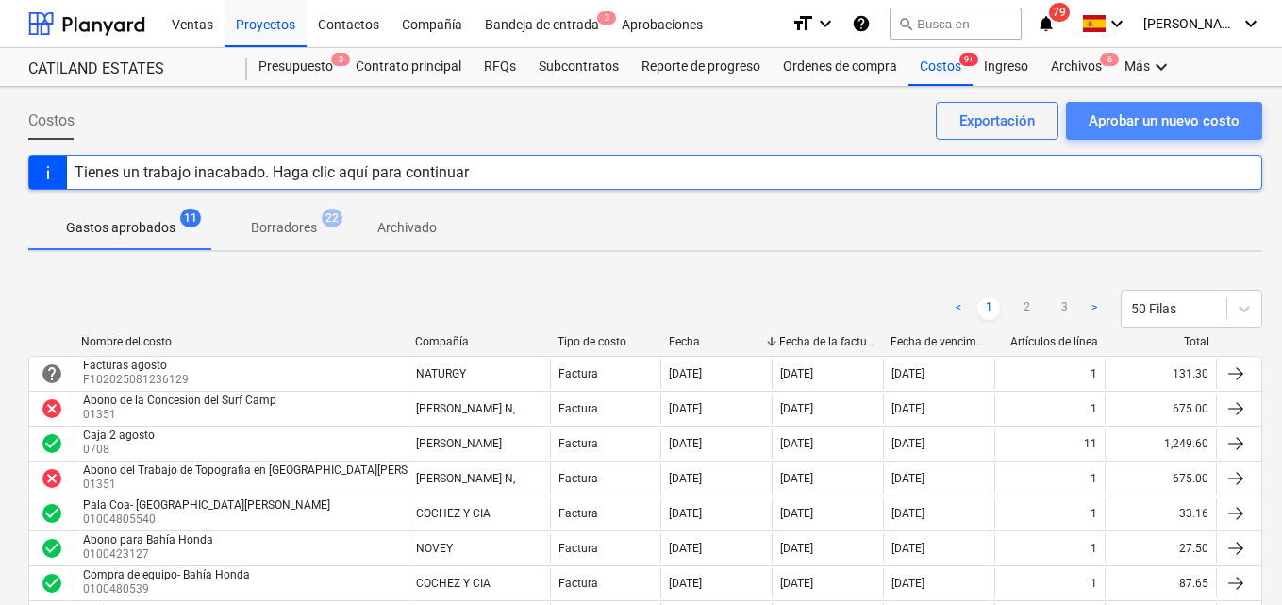
click at [1103, 115] on div "Aprobar un nuevo costo" at bounding box center [1164, 121] width 151 height 25
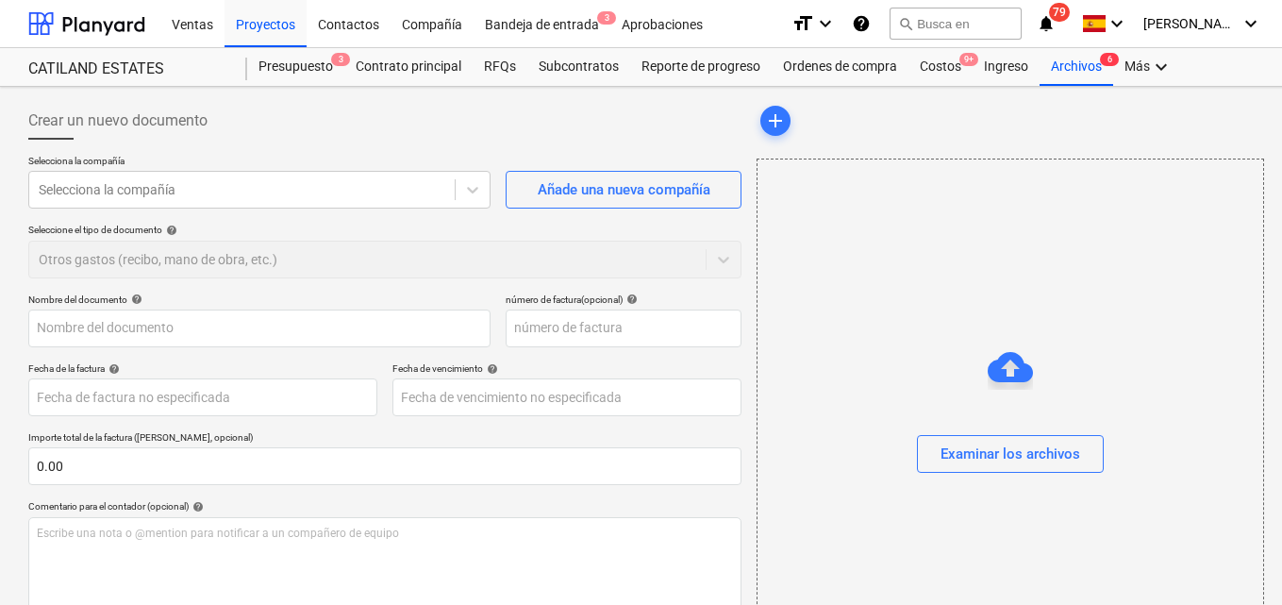
click at [1081, 156] on div "add Examinar los archivos" at bounding box center [1010, 388] width 506 height 573
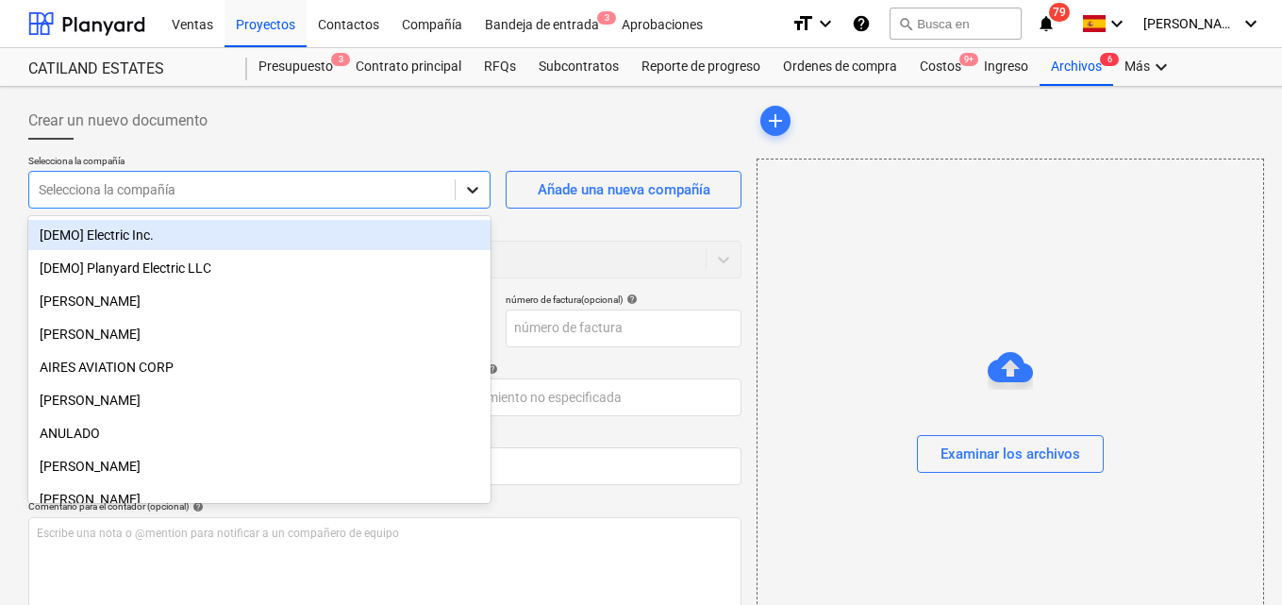
click at [468, 187] on icon at bounding box center [472, 189] width 19 height 19
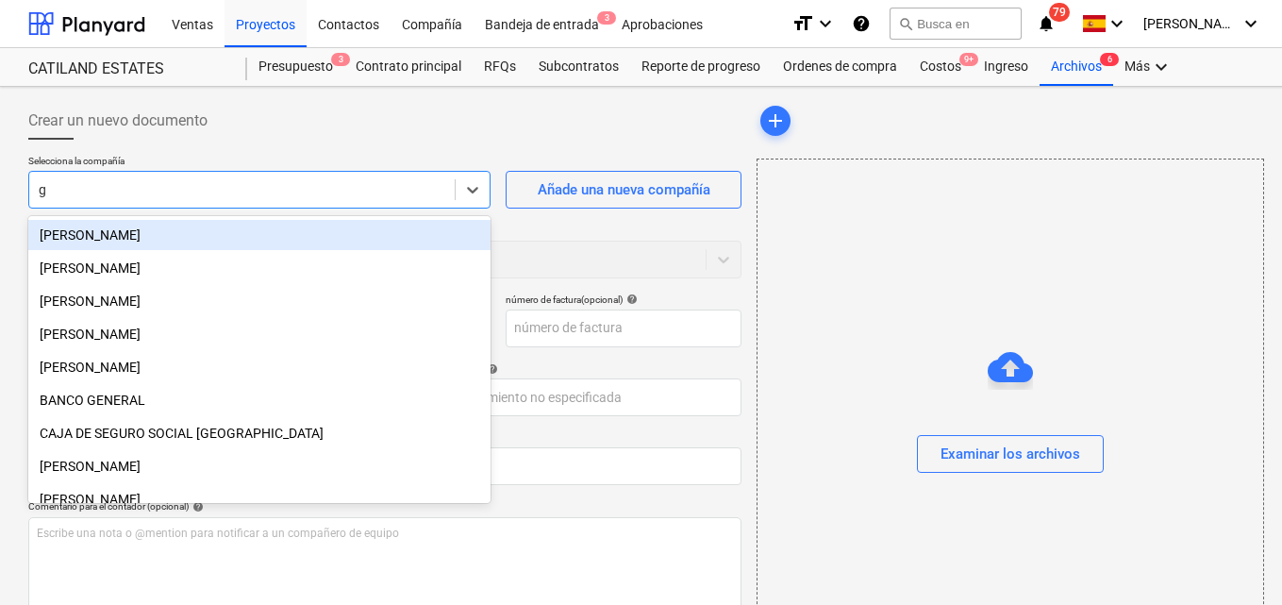
type input "gr"
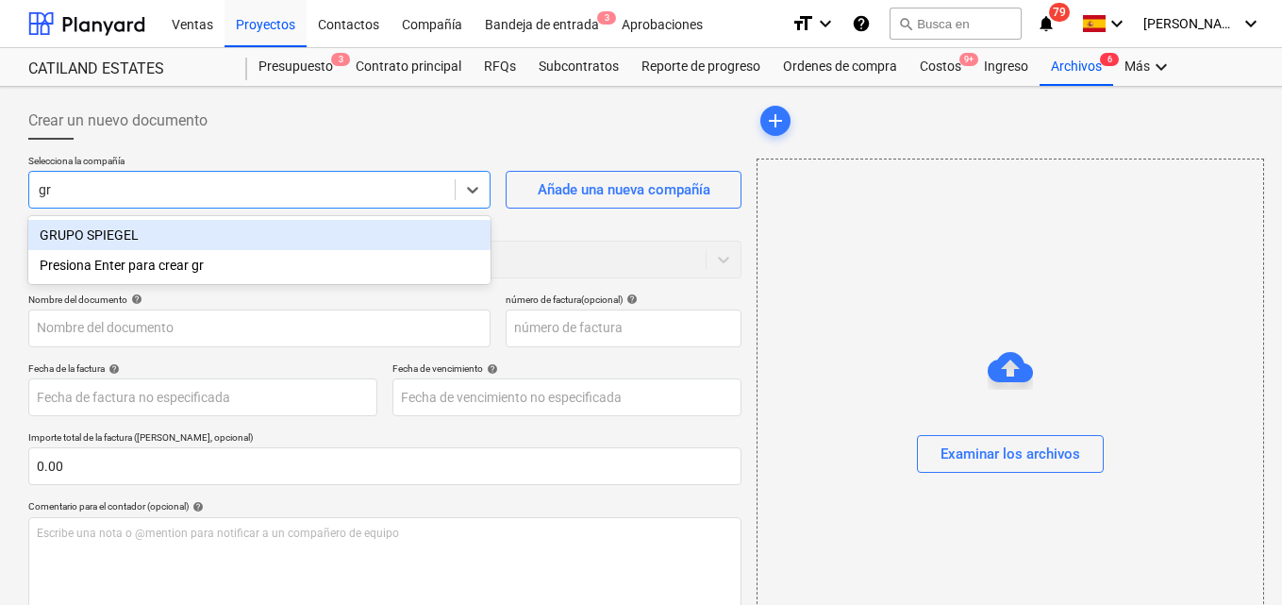
click at [147, 229] on div "GRUPO SPIEGEL" at bounding box center [259, 235] width 462 height 30
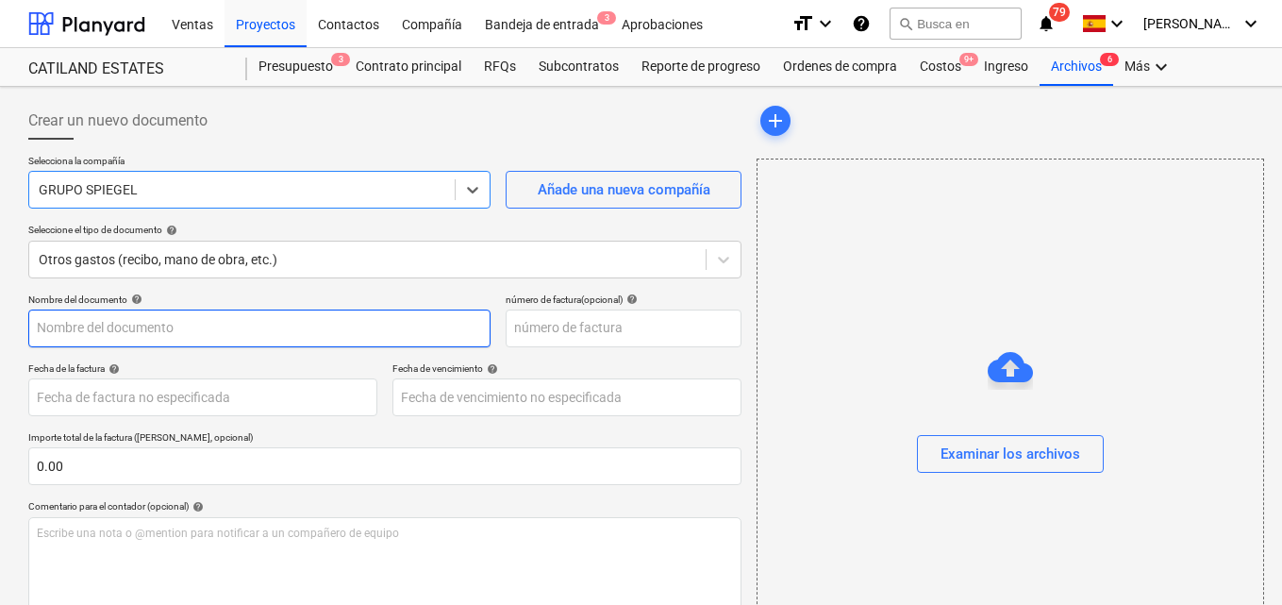
click at [42, 326] on input "text" at bounding box center [259, 329] width 462 height 38
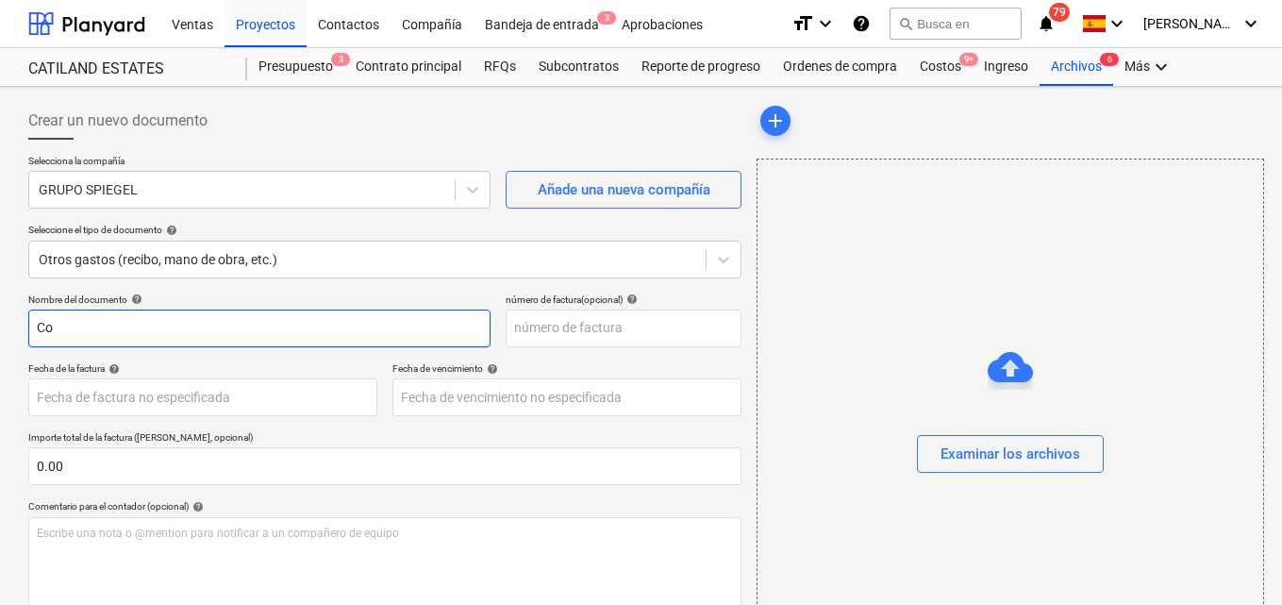
type input "C"
type input "Material trabajo"
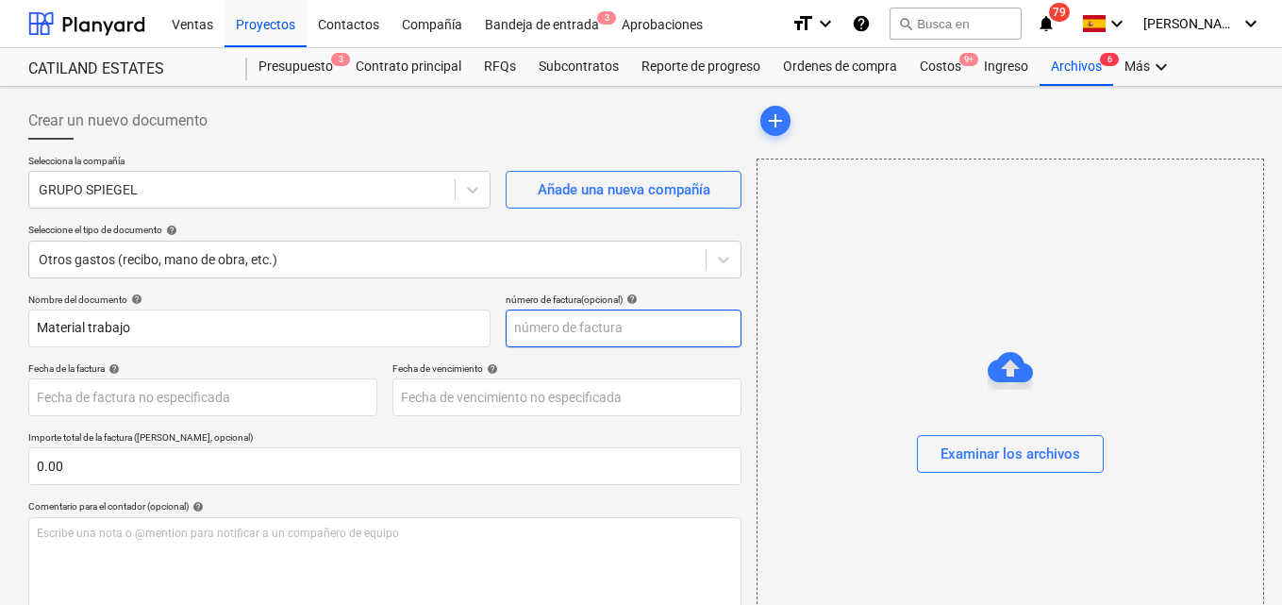
click at [528, 330] on input "text" at bounding box center [624, 329] width 236 height 38
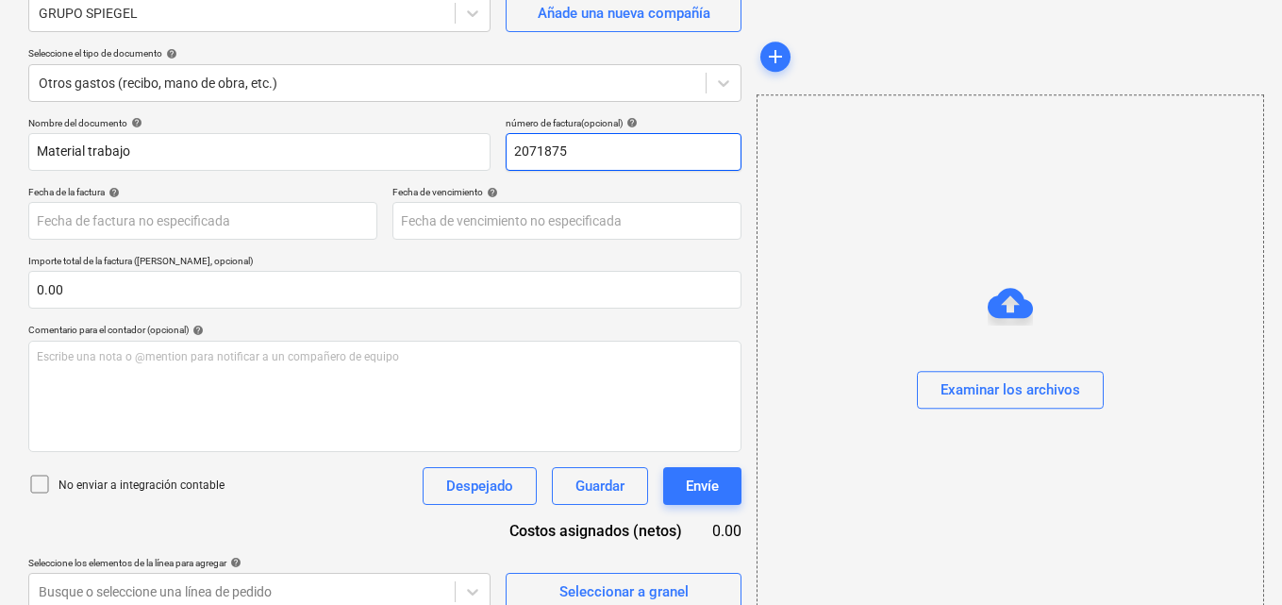
scroll to position [189, 0]
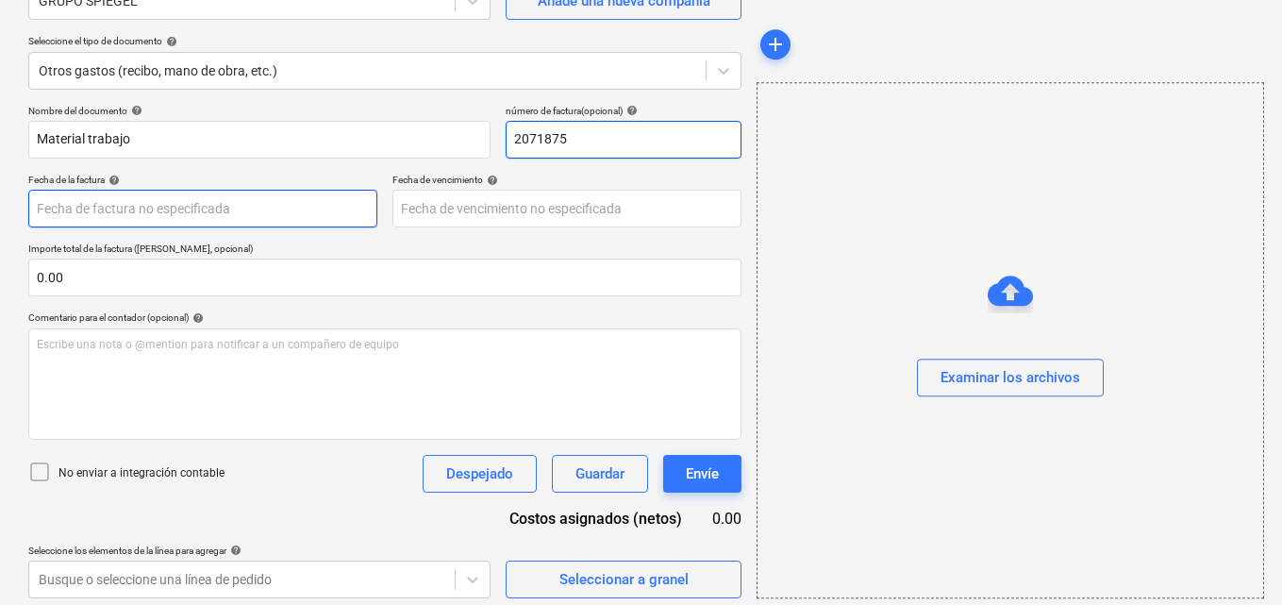
type input "2071875"
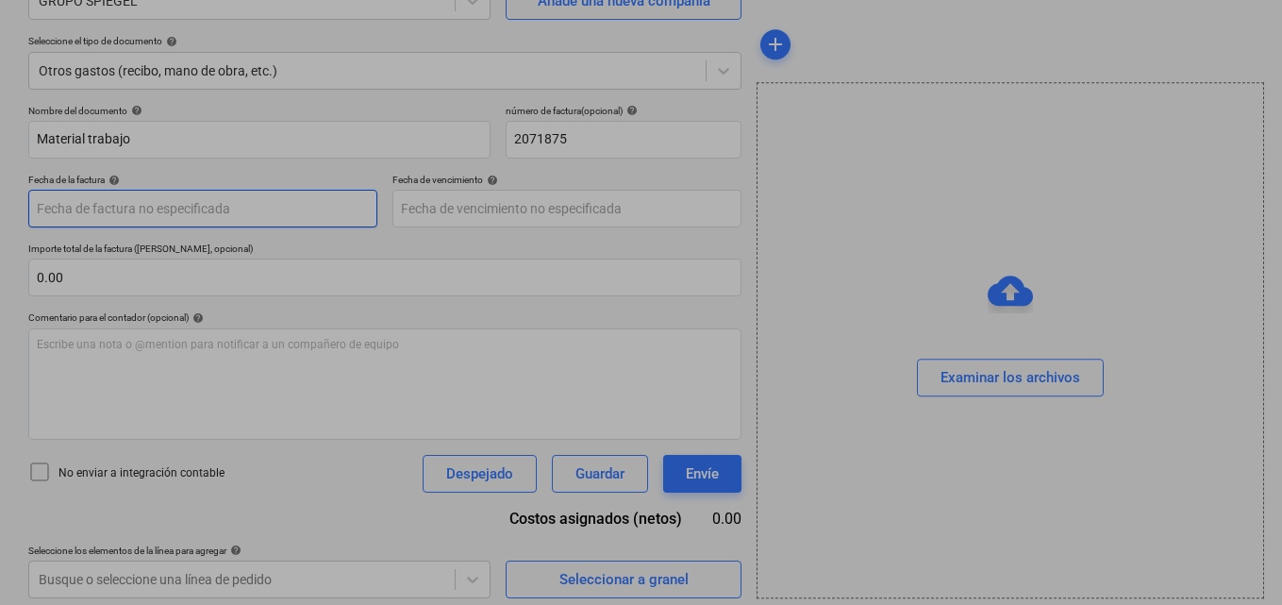
click at [82, 203] on body "Ventas Proyectos Contactos Compañía Bandeja de entrada 3 Aprobaciones format_si…" at bounding box center [641, 113] width 1282 height 605
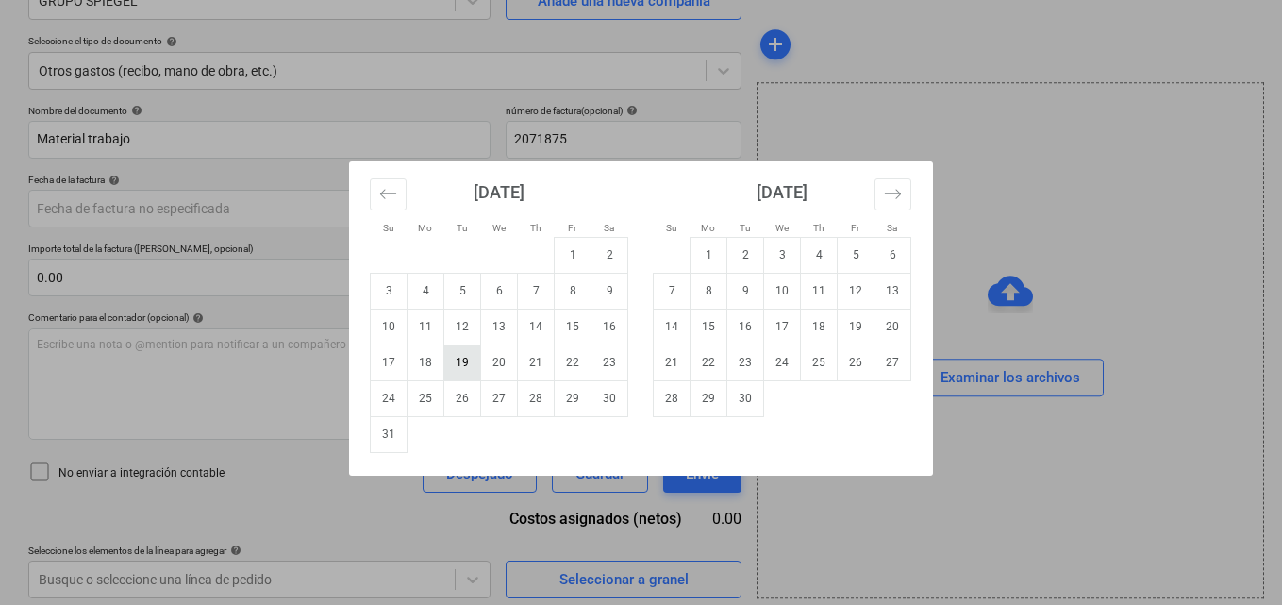
click at [468, 359] on td "19" at bounding box center [462, 362] width 37 height 36
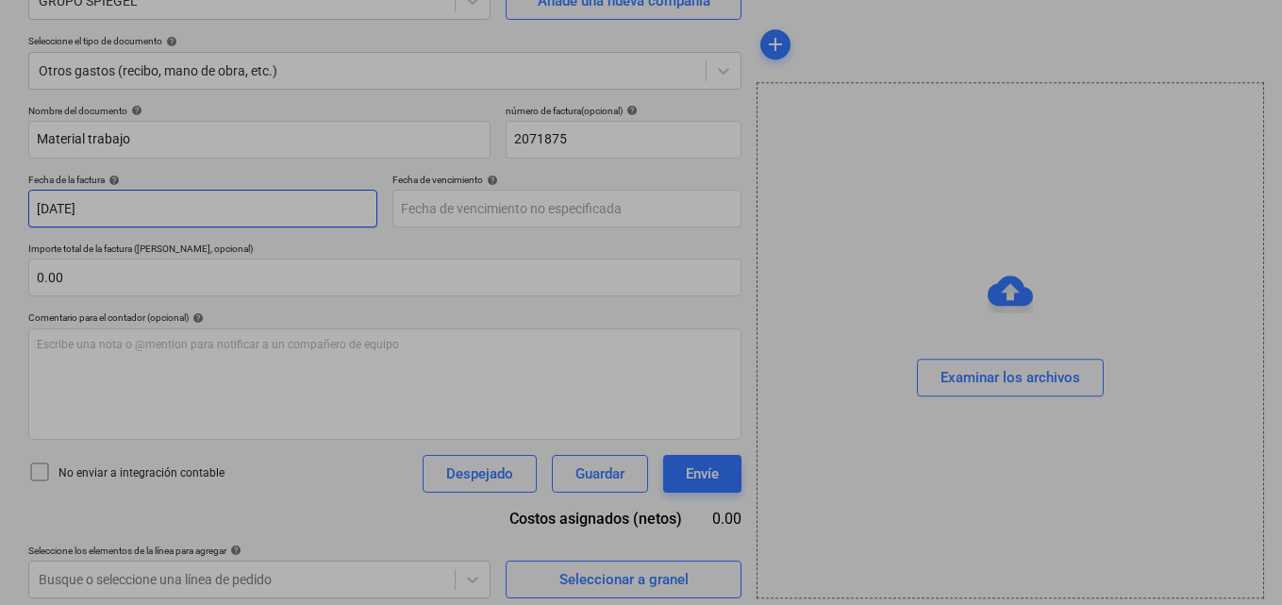
click at [96, 206] on body "Ventas Proyectos Contactos Compañía Bandeja de entrada 3 Aprobaciones format_si…" at bounding box center [641, 113] width 1282 height 605
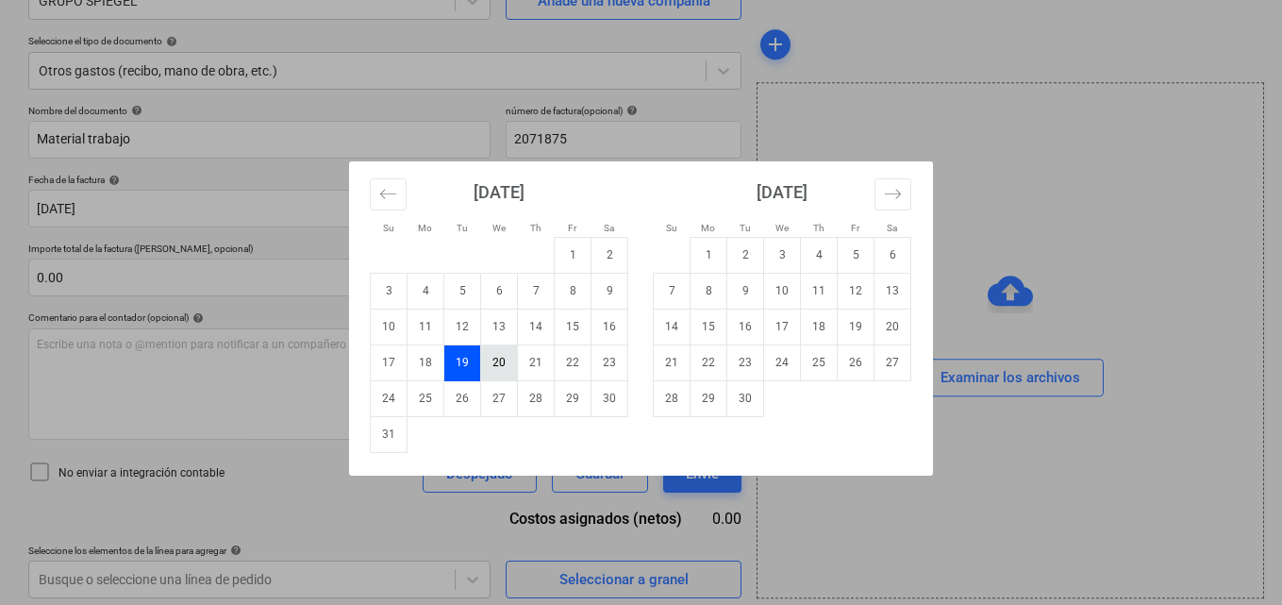
click at [493, 359] on td "20" at bounding box center [499, 362] width 37 height 36
type input "[DATE]"
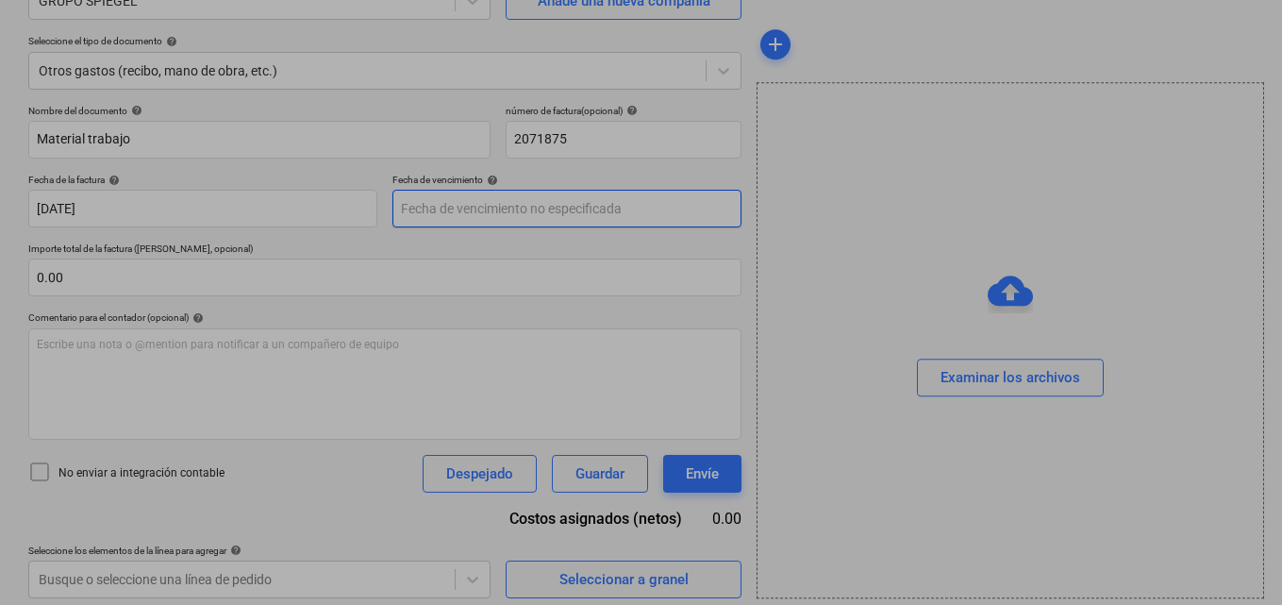
click at [419, 211] on body "Ventas Proyectos Contactos Compañía Bandeja de entrada 3 Aprobaciones format_si…" at bounding box center [641, 113] width 1282 height 605
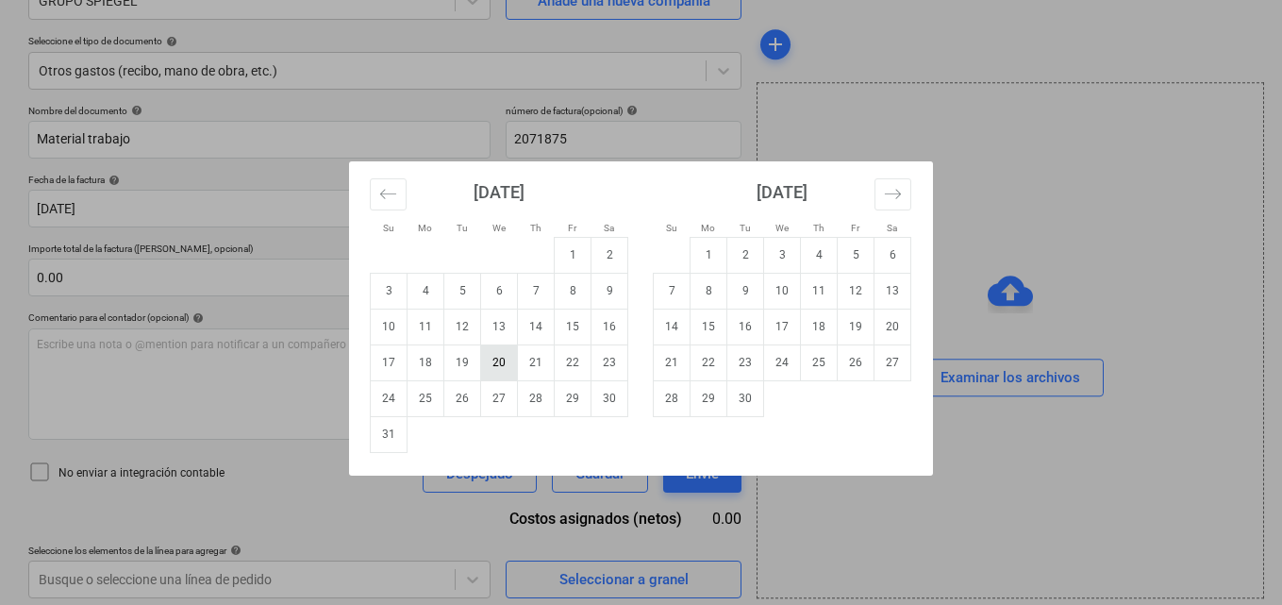
click at [501, 357] on td "20" at bounding box center [499, 362] width 37 height 36
type input "[DATE]"
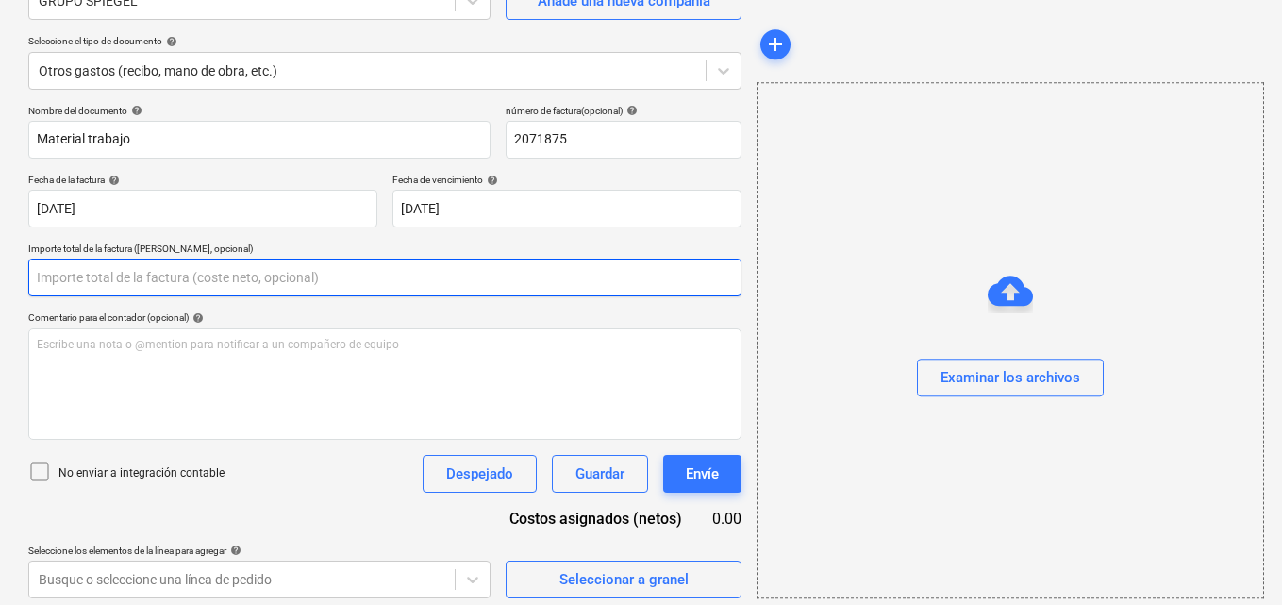
click at [62, 275] on input "text" at bounding box center [384, 278] width 713 height 38
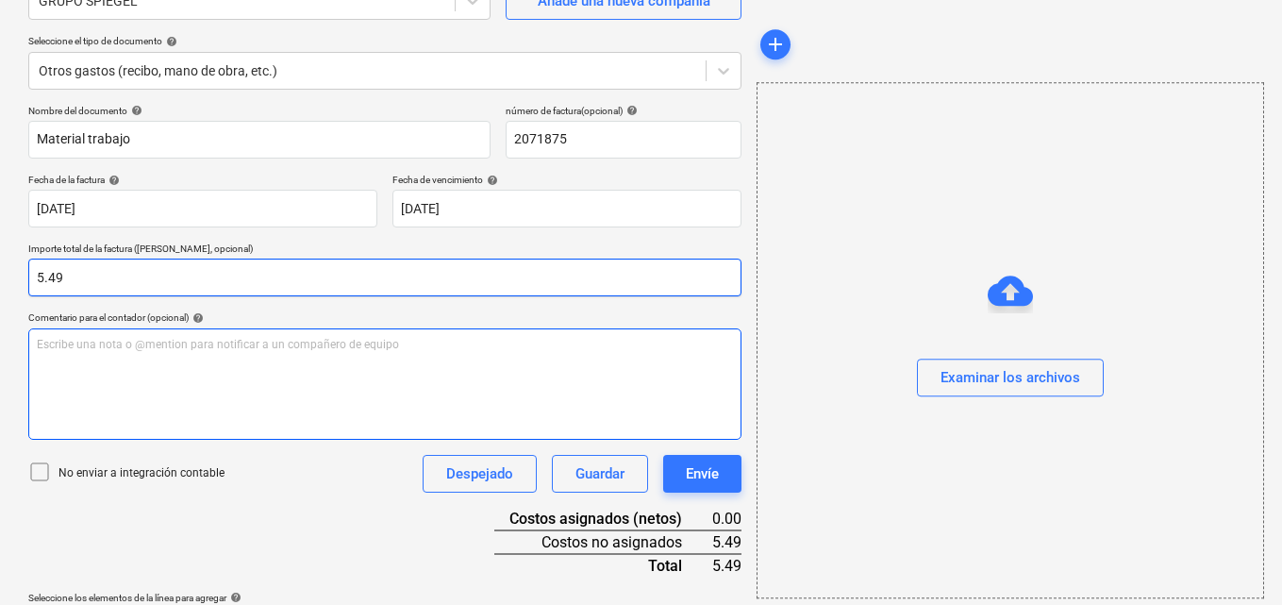
type input "5.49"
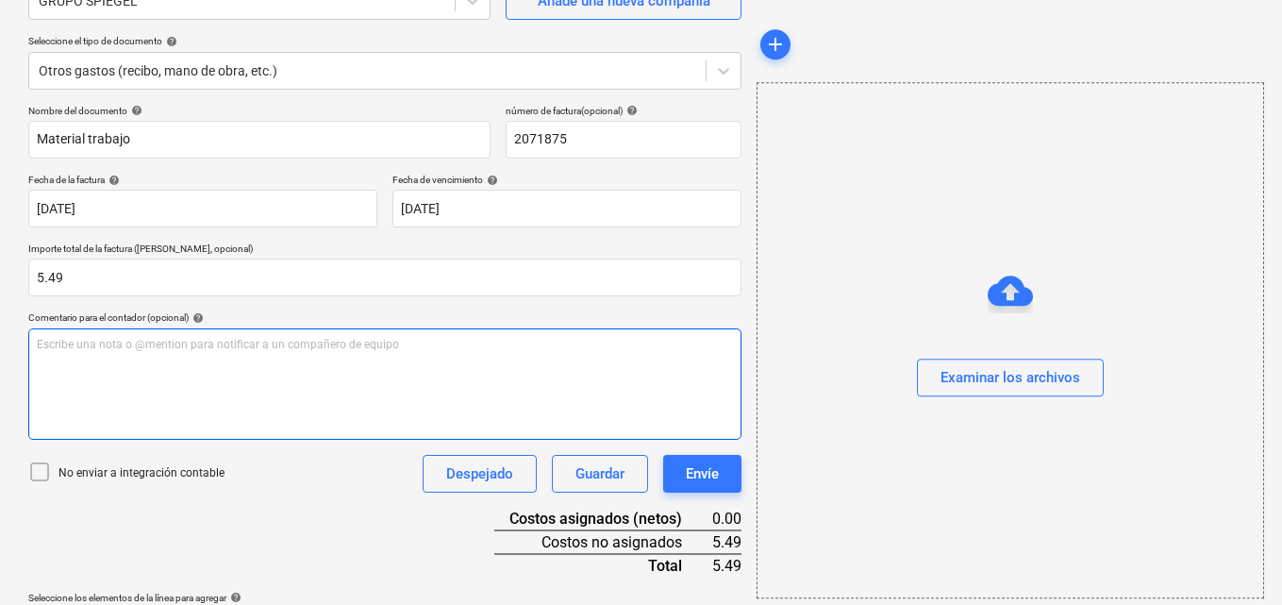
click at [43, 338] on p "Escribe una nota o @mention para notificar a un compañero de equipo ﻿" at bounding box center [385, 345] width 696 height 16
click at [42, 344] on p "Escribe una nota o @mention para notificar a un compañero de equipo ﻿" at bounding box center [385, 345] width 696 height 16
click at [92, 344] on span "Para aprovacion" at bounding box center [79, 344] width 85 height 13
click at [393, 350] on span "Para aprobación compra de un machete para trabajador de campo (Bahia Honda)" at bounding box center [247, 344] width 421 height 13
click at [448, 346] on p "Para aprobación compra de un machete para trabajador de campo ([GEOGRAPHIC_DATA…" at bounding box center [385, 345] width 696 height 16
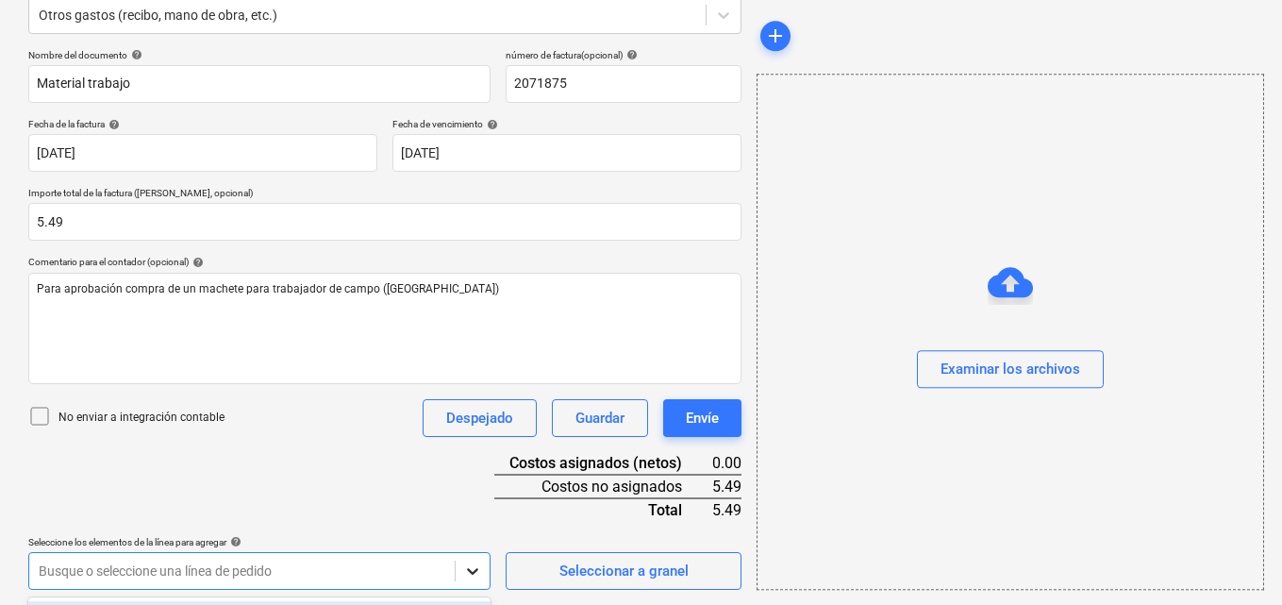
scroll to position [524, 0]
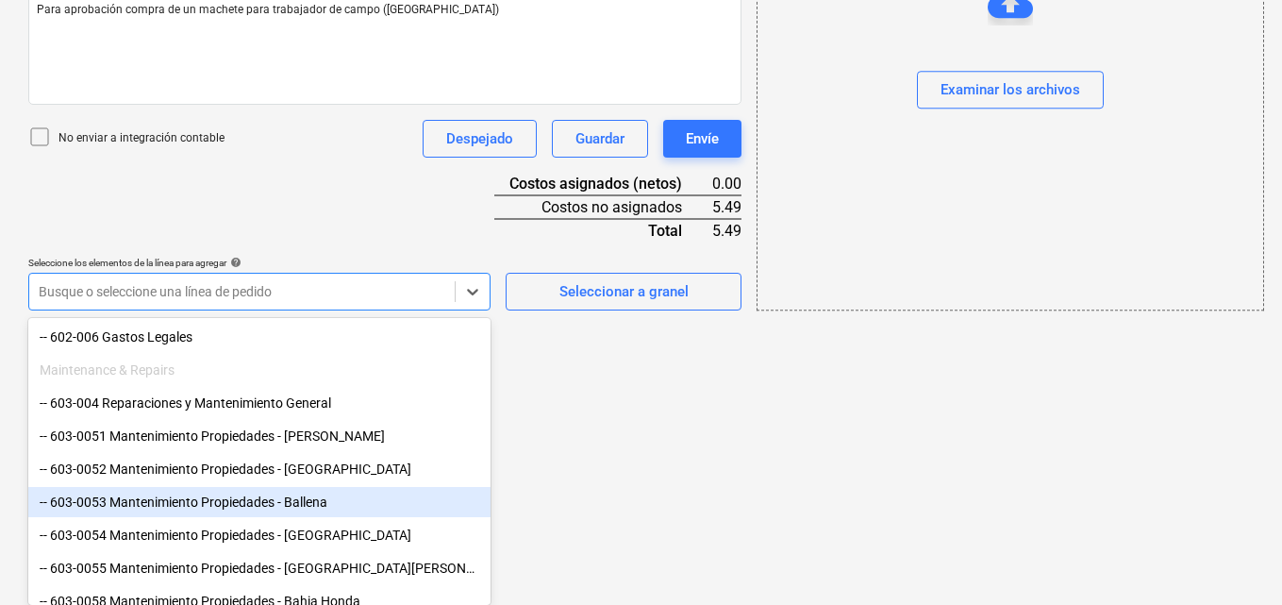
scroll to position [755, 0]
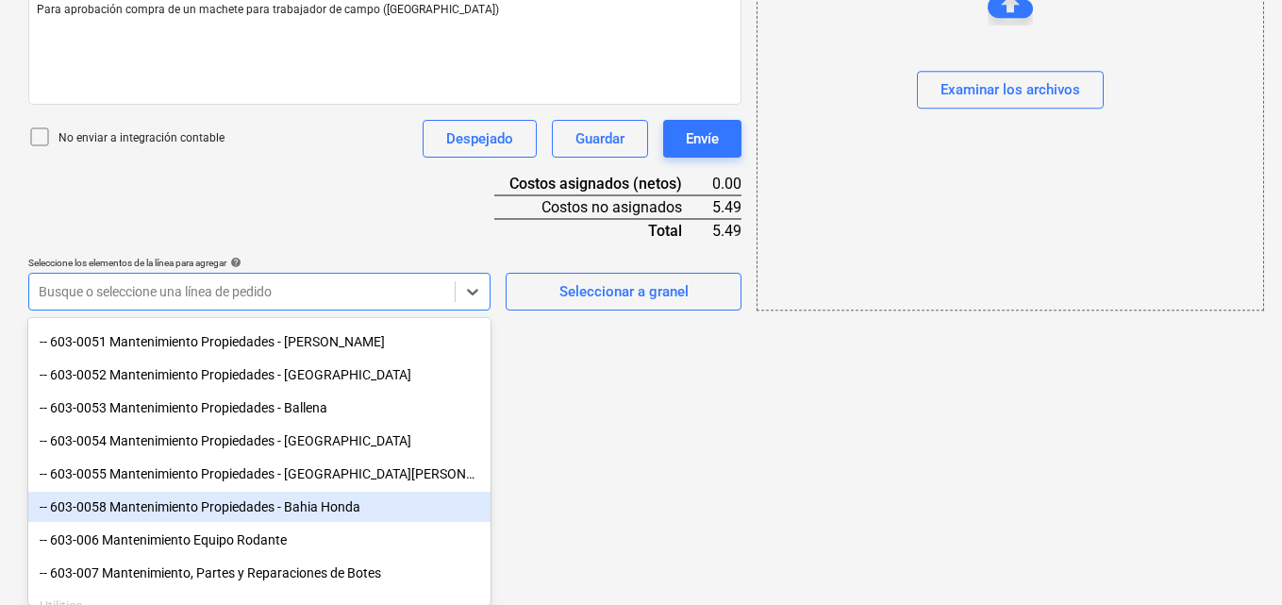
click at [260, 503] on div "-- 603-0058 Mantenimiento Propiedades - Bahia Honda" at bounding box center [259, 507] width 462 height 30
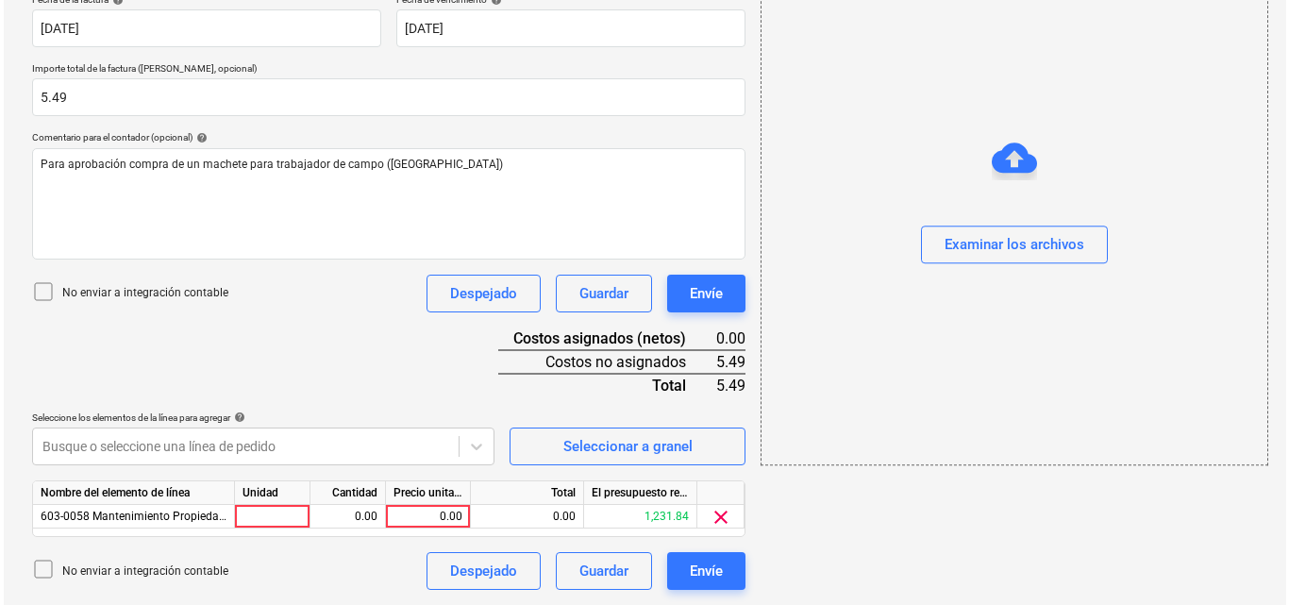
scroll to position [369, 0]
click at [251, 511] on div at bounding box center [268, 517] width 75 height 24
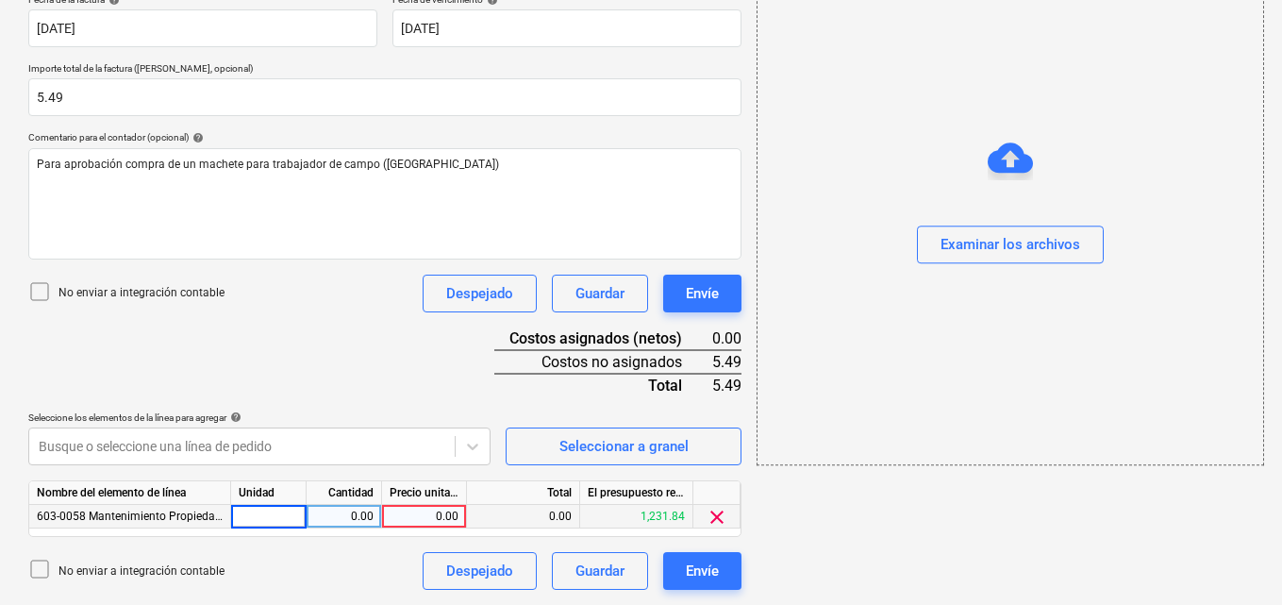
type input "1"
click at [343, 519] on div "0.00" at bounding box center [343, 517] width 59 height 24
type input "1"
click at [441, 513] on div "0.00" at bounding box center [424, 517] width 69 height 24
type input "5.49"
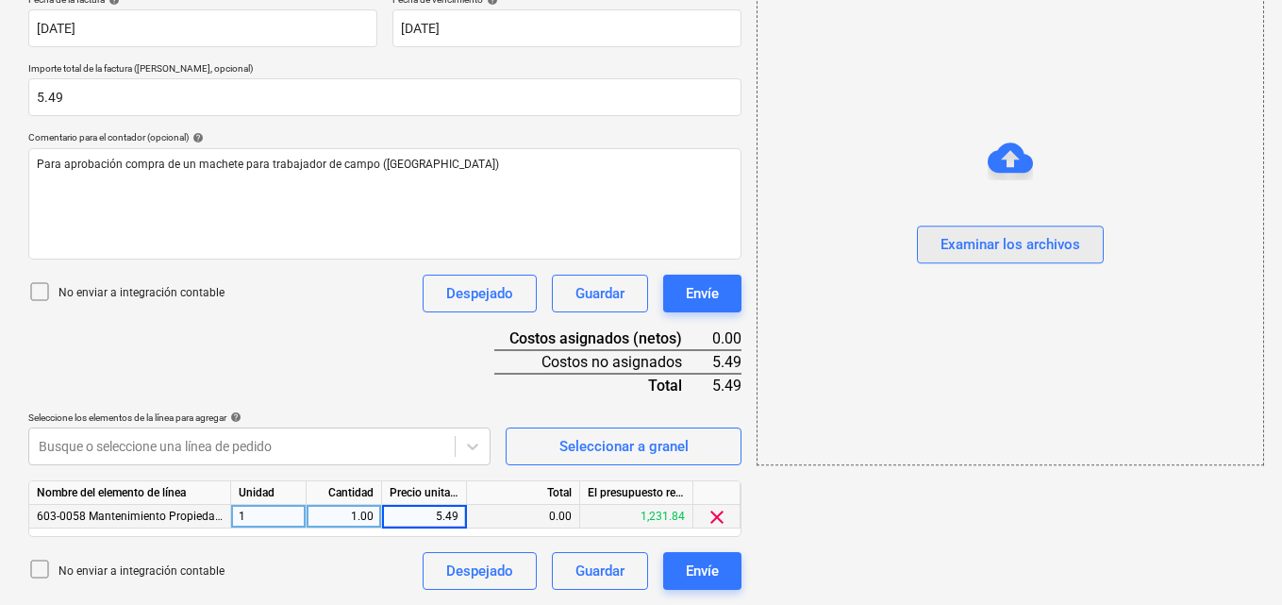
click at [987, 242] on div "Examinar los archivos" at bounding box center [1011, 245] width 140 height 25
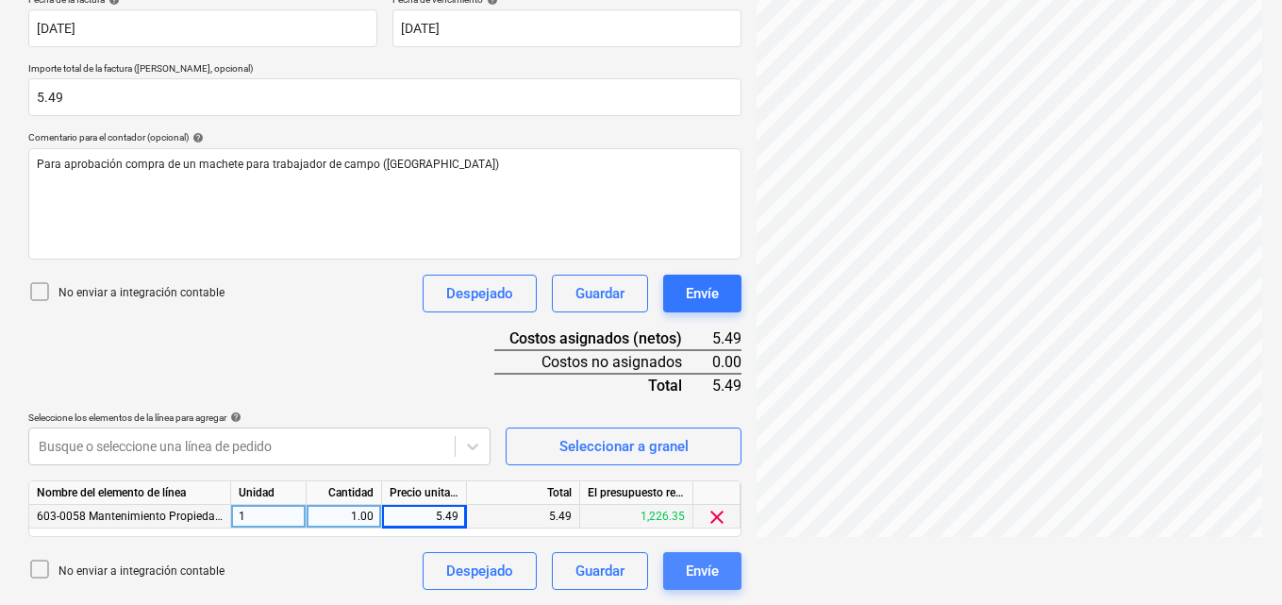
click at [712, 568] on div "Envíe" at bounding box center [702, 571] width 33 height 25
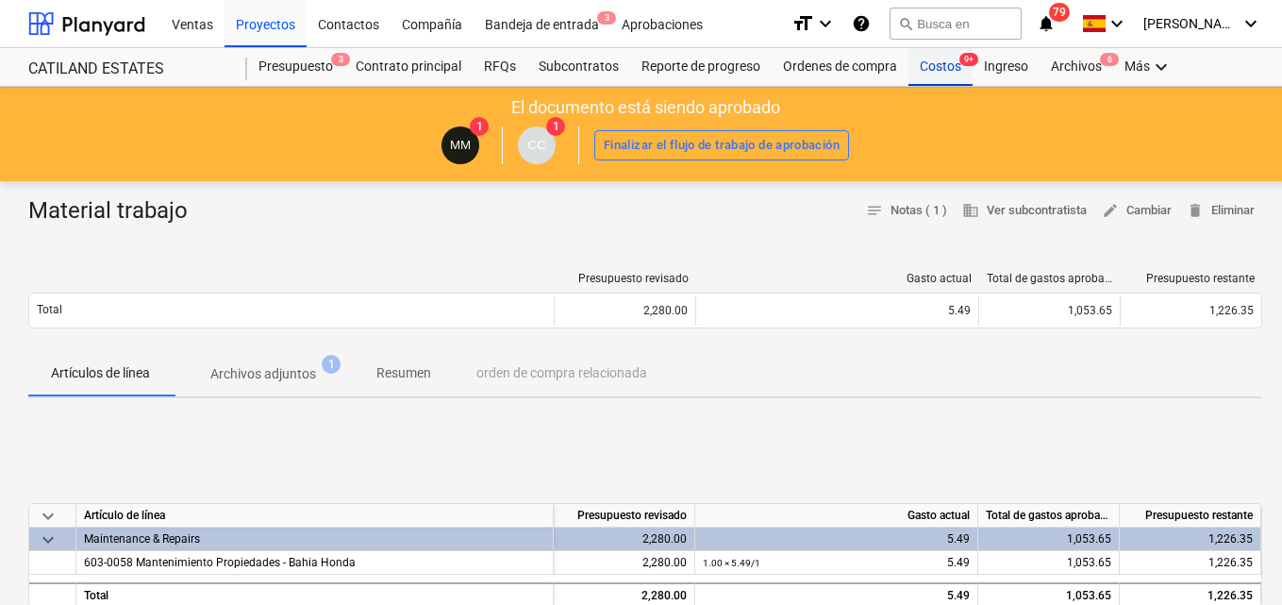
click at [937, 67] on div "Costos 9+" at bounding box center [941, 67] width 64 height 38
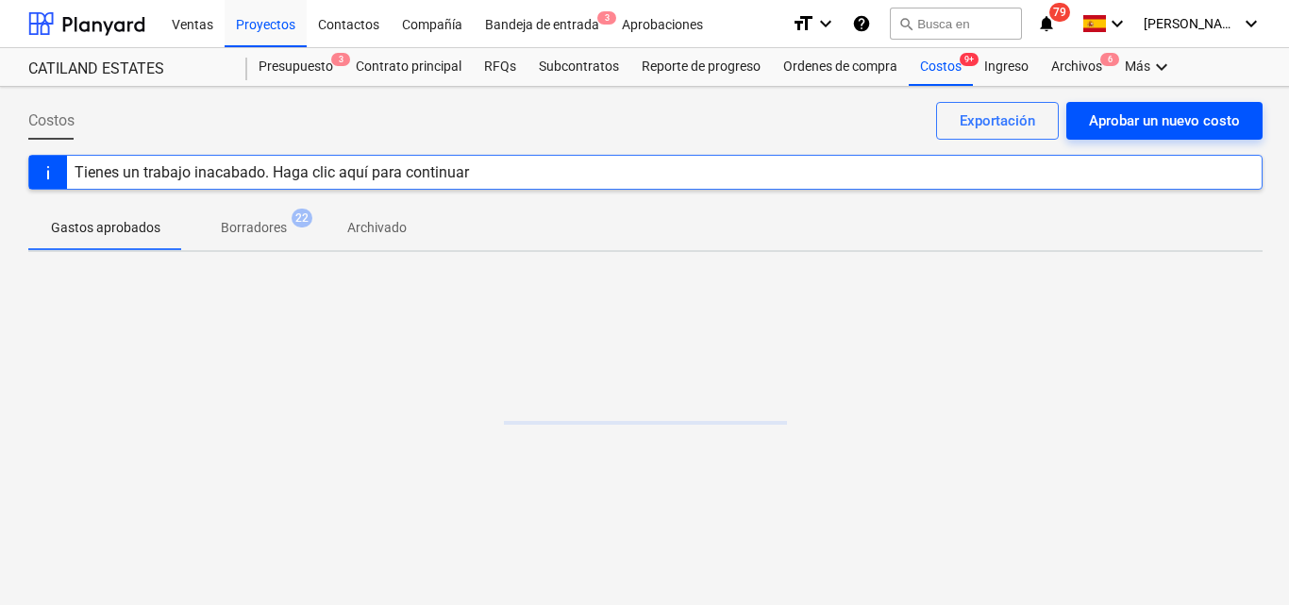
click at [1107, 111] on div "Aprobar un nuevo costo" at bounding box center [1164, 121] width 151 height 25
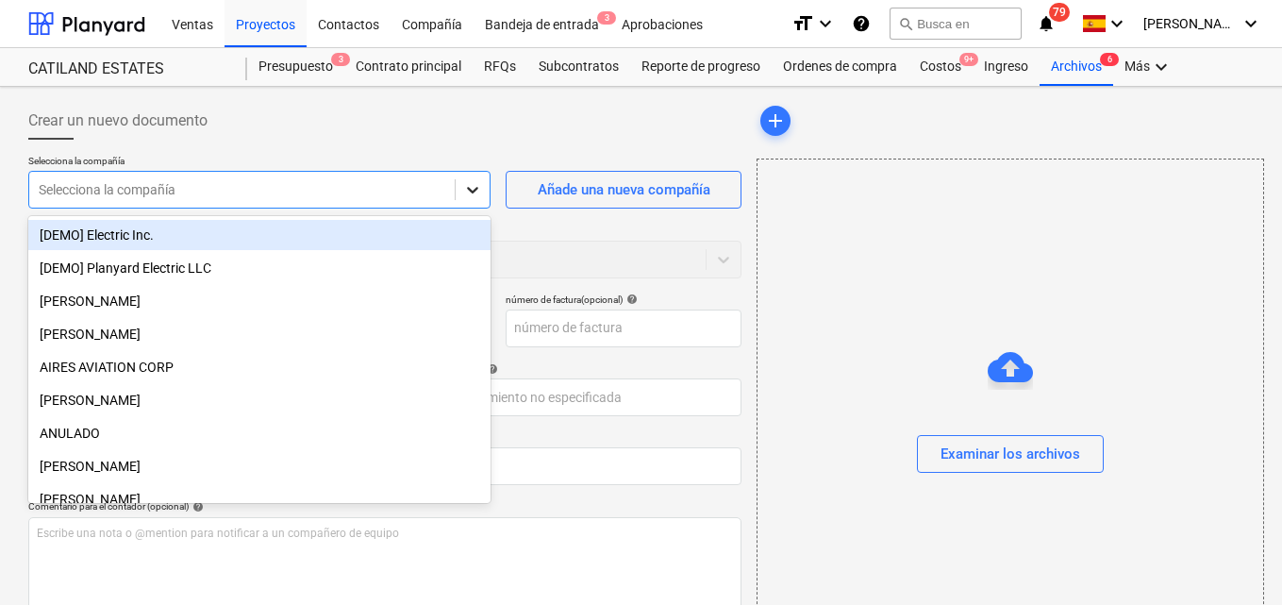
click at [463, 189] on icon at bounding box center [472, 189] width 19 height 19
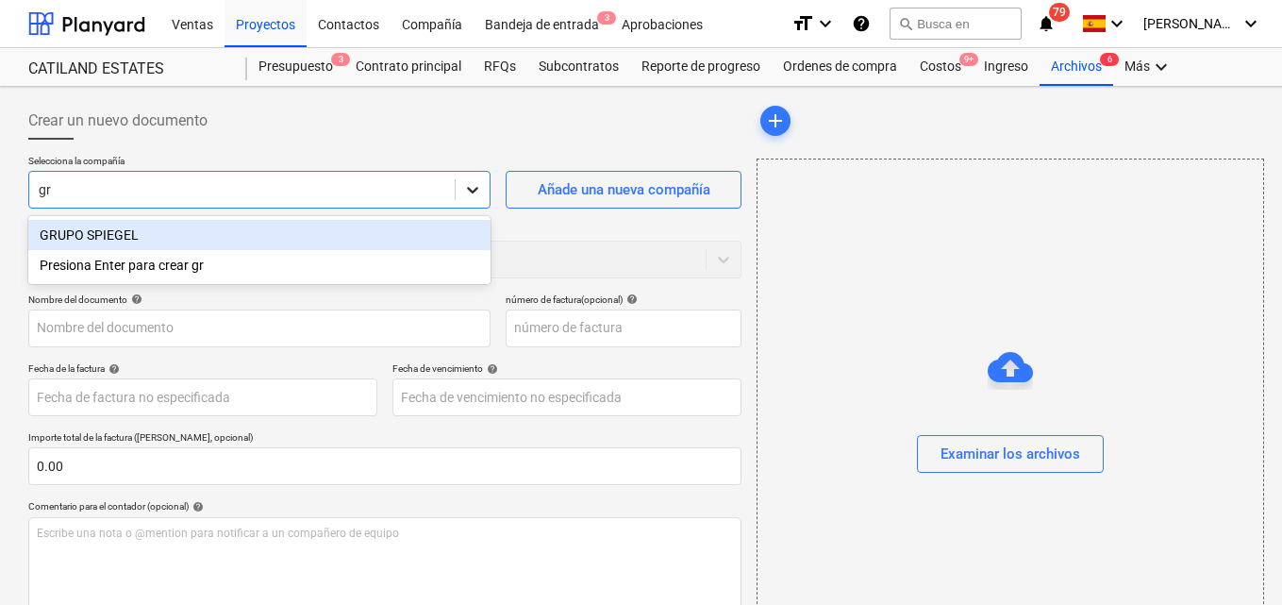
type input "gru"
click at [194, 235] on div "GRUPO SPIEGEL" at bounding box center [259, 235] width 462 height 30
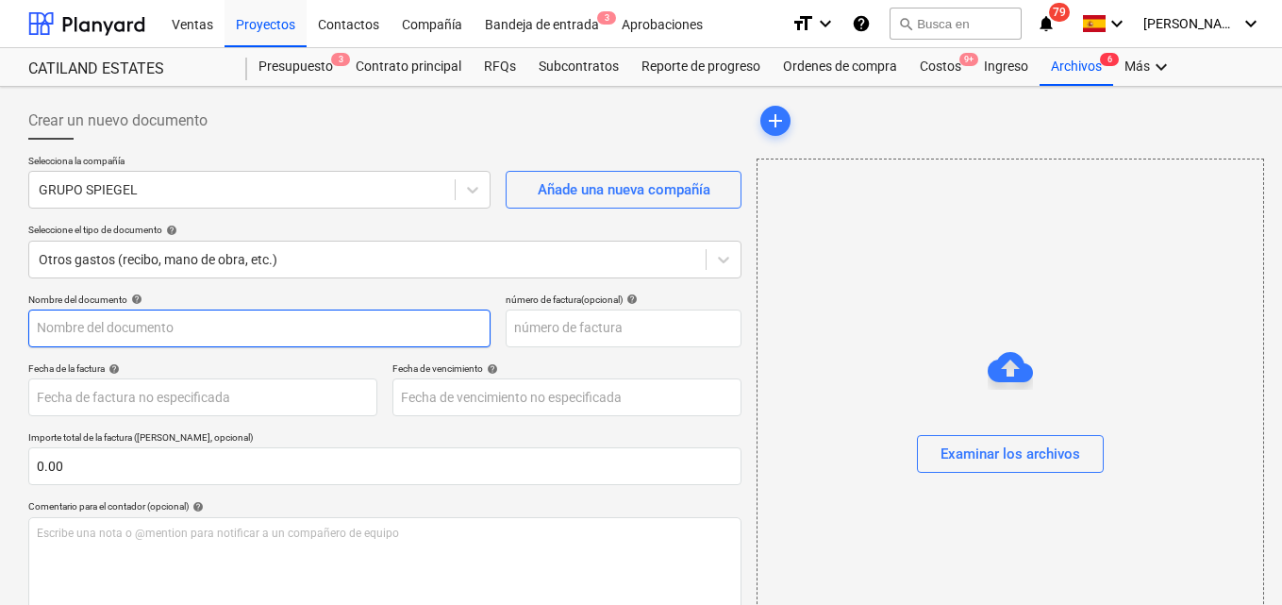
click at [61, 325] on input "text" at bounding box center [259, 329] width 462 height 38
type input "compras botas"
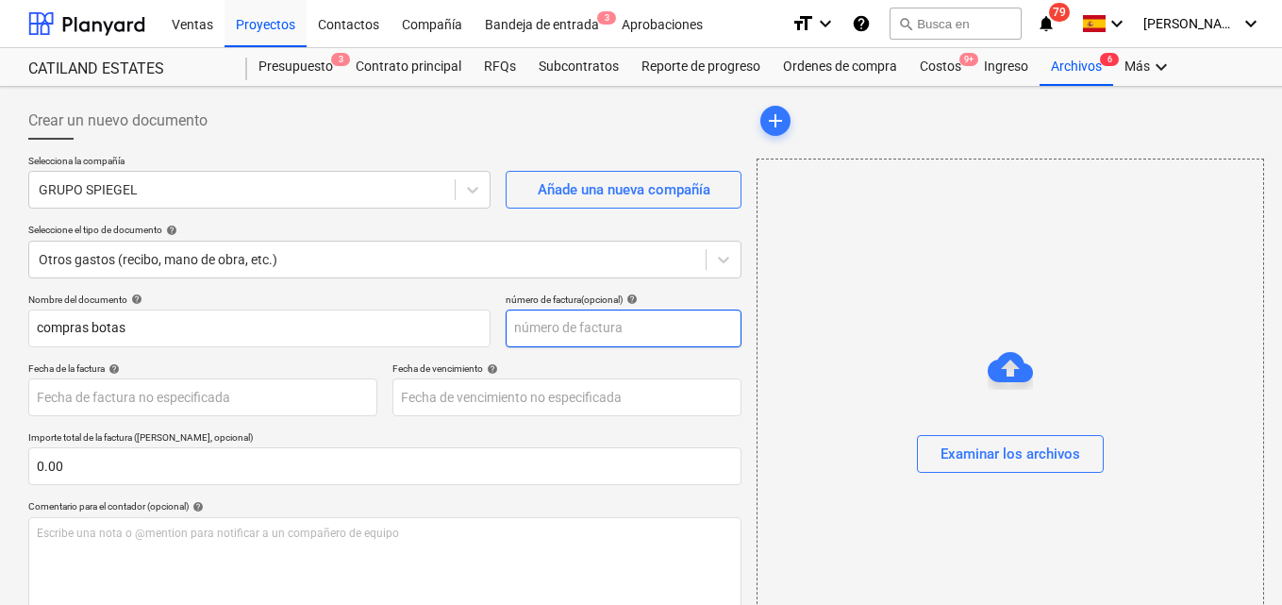
click at [520, 326] on input "text" at bounding box center [624, 329] width 236 height 38
type input "2071930"
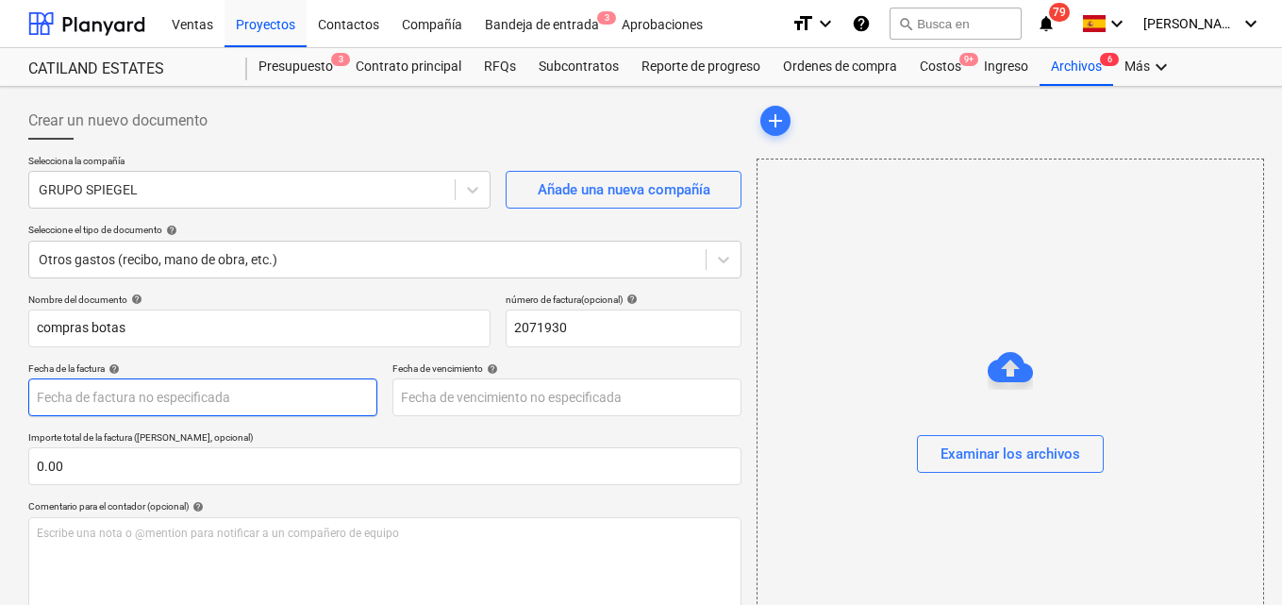
click at [88, 392] on body "Ventas Proyectos Contactos Compañía Bandeja de entrada 3 Aprobaciones format_si…" at bounding box center [641, 302] width 1282 height 605
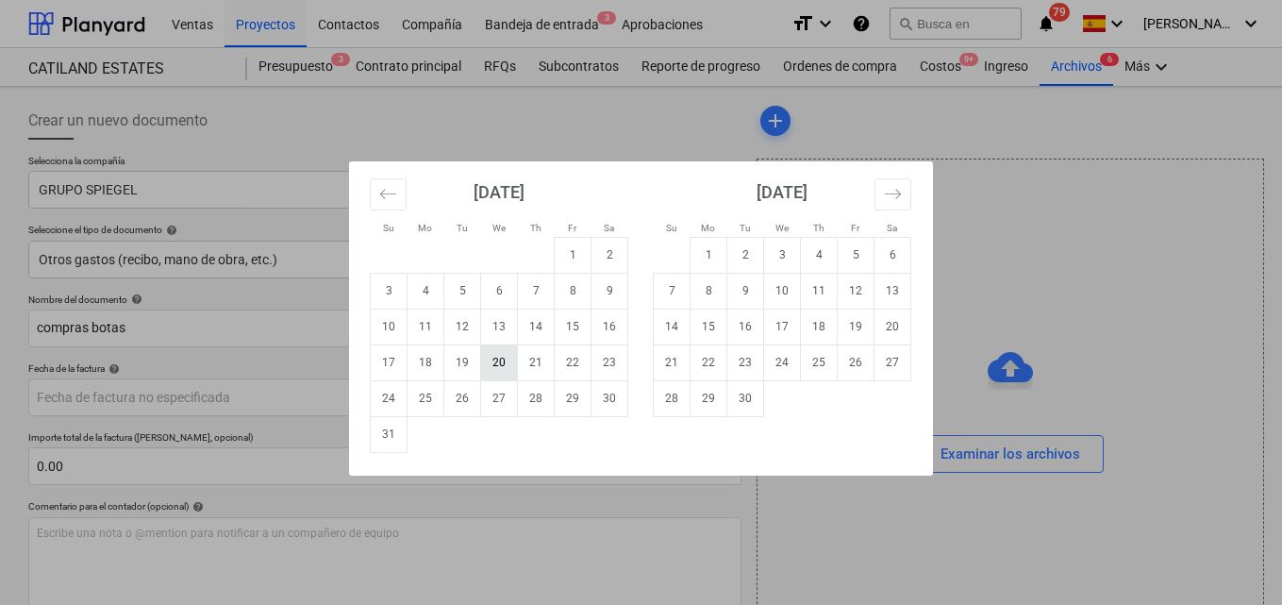
click at [488, 363] on td "20" at bounding box center [499, 362] width 37 height 36
type input "[DATE]"
click at [420, 396] on body "Ventas Proyectos Contactos Compañía Bandeja de entrada 3 Aprobaciones format_si…" at bounding box center [641, 302] width 1282 height 605
click at [494, 371] on td "20" at bounding box center [499, 362] width 37 height 36
type input "[DATE]"
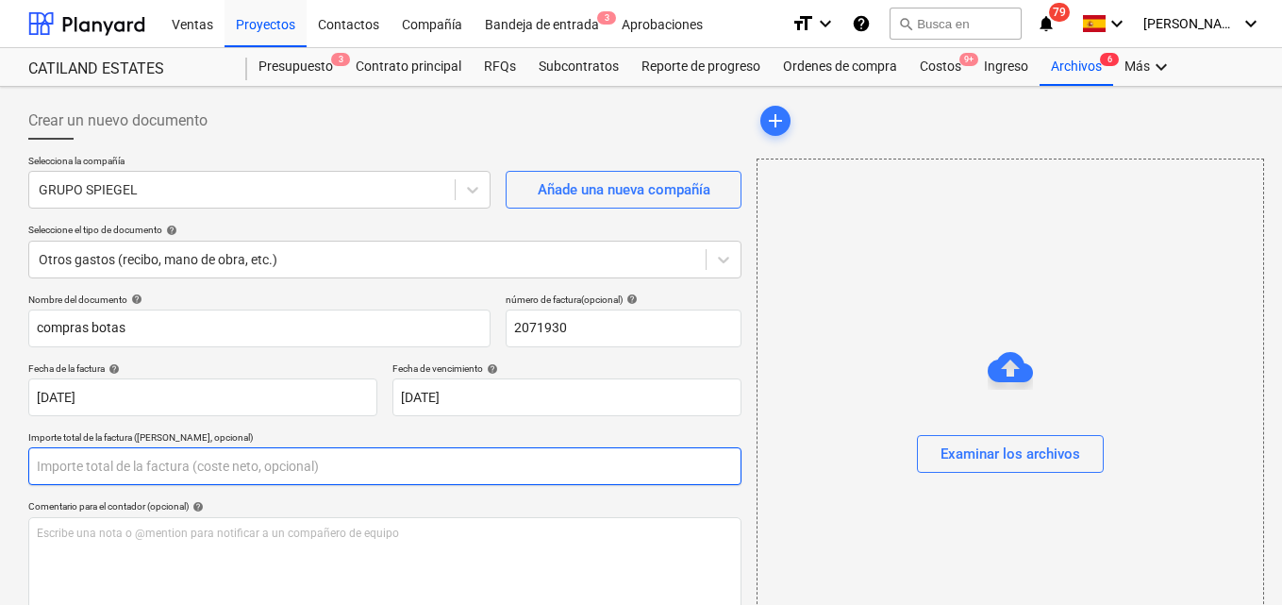
click at [70, 462] on input "text" at bounding box center [384, 466] width 713 height 38
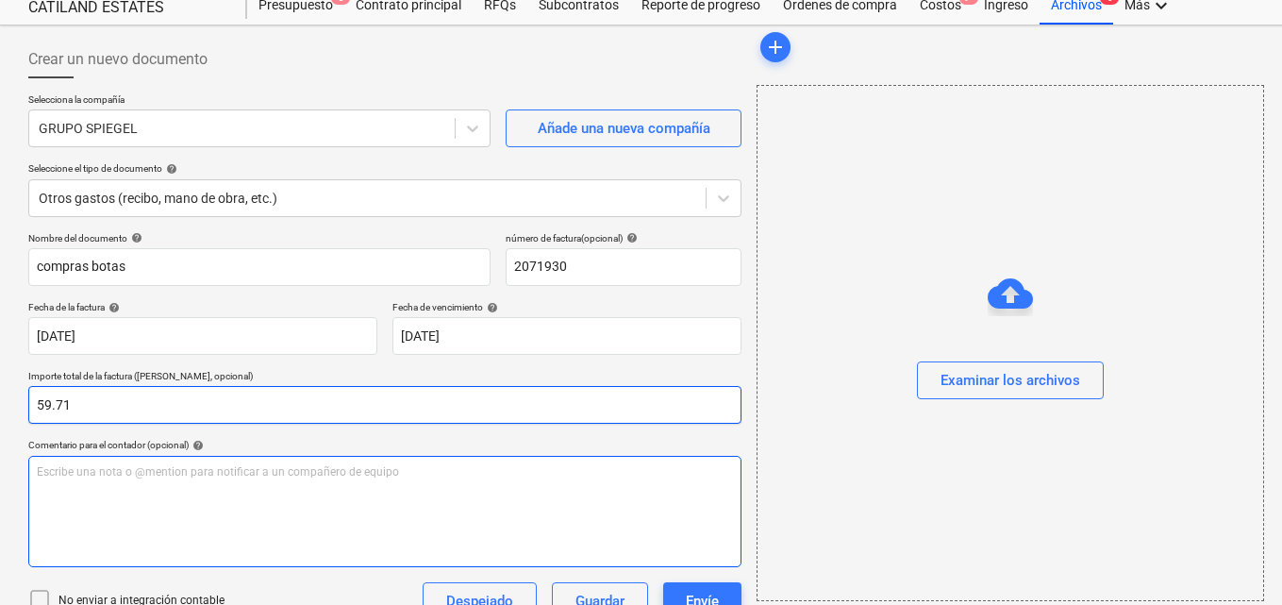
scroll to position [94, 0]
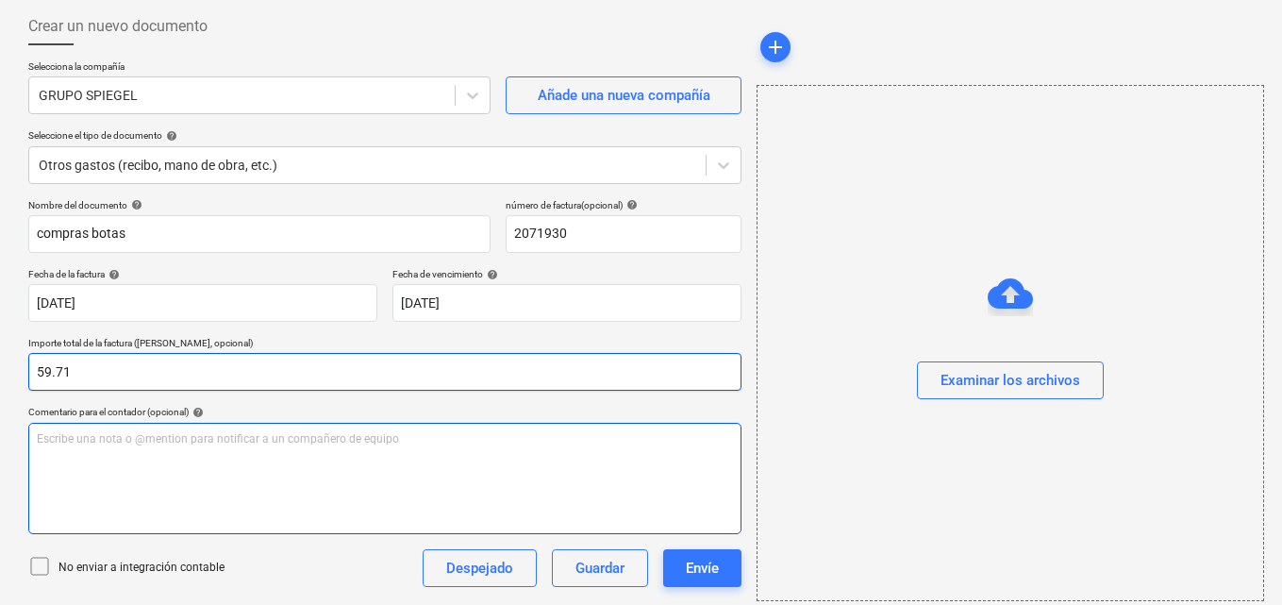
type input "59.71"
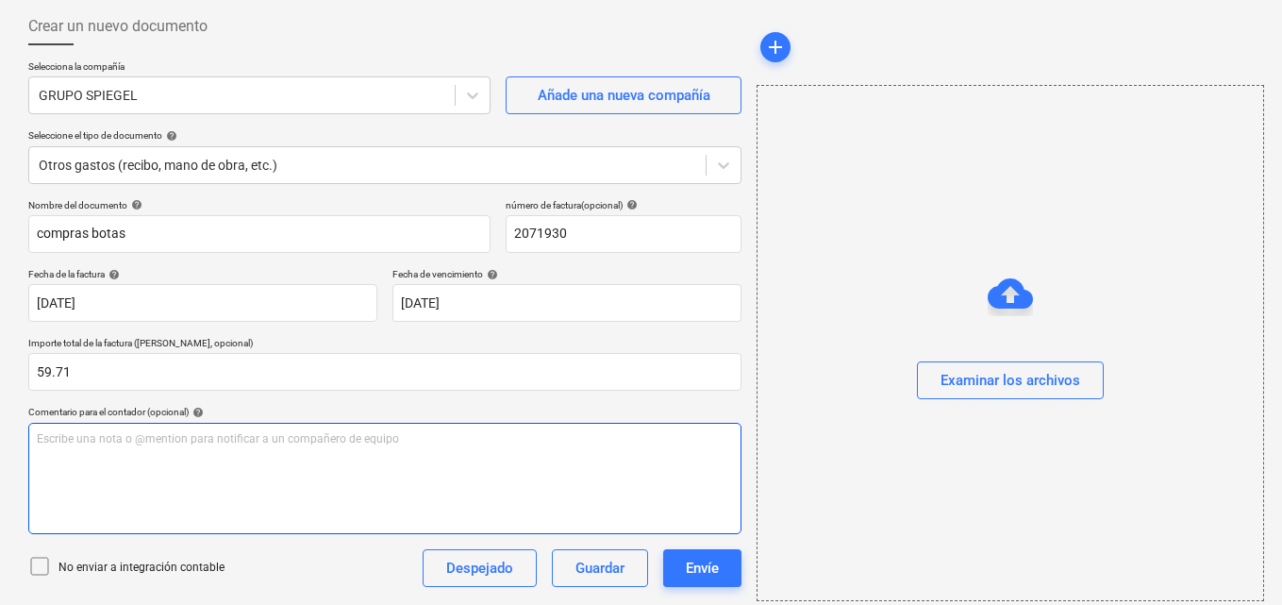
click at [51, 436] on p "Escribe una nota o @mention para notificar a un compañero de equipo ﻿" at bounding box center [385, 439] width 696 height 16
click at [92, 437] on span "Para aprovacion" at bounding box center [79, 438] width 85 height 13
click at [458, 443] on span "Para aprobación compras de equipos de seguridad para trabajadores de campo (Bah…" at bounding box center [280, 438] width 487 height 13
click at [524, 444] on p "Para aprobación compras de equipos de seguridad para trabajadores de campo ([GE…" at bounding box center [385, 439] width 696 height 16
click at [437, 437] on span "Para aprobación compras de equipos de seguridad para trabajadores de campo ([GE…" at bounding box center [301, 438] width 528 height 13
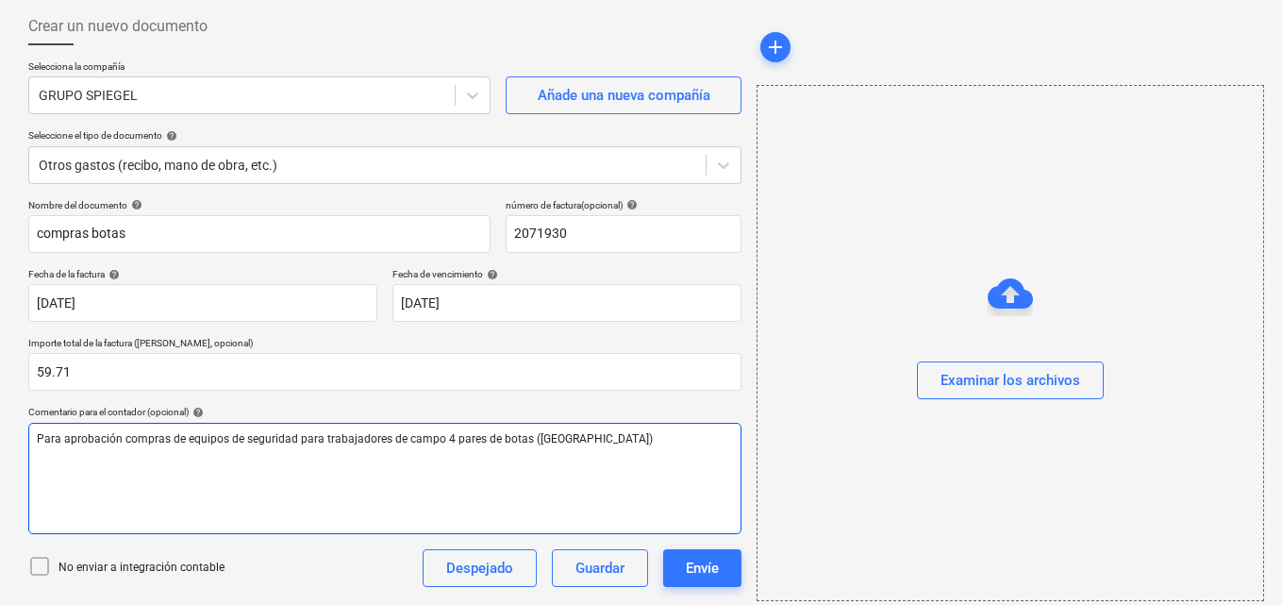
click at [438, 436] on span "Para aprobación compras de equipos de seguridad para trabajadores de campo 4 pa…" at bounding box center [345, 438] width 616 height 13
click at [525, 435] on span "Para aprobación compras de equipos de seguridad para trabajadores de campo 4 pa…" at bounding box center [345, 438] width 616 height 13
click at [515, 438] on p "Para aprobación compras de equipos de seguridad para trabajadores de campo ([GE…" at bounding box center [385, 439] width 696 height 16
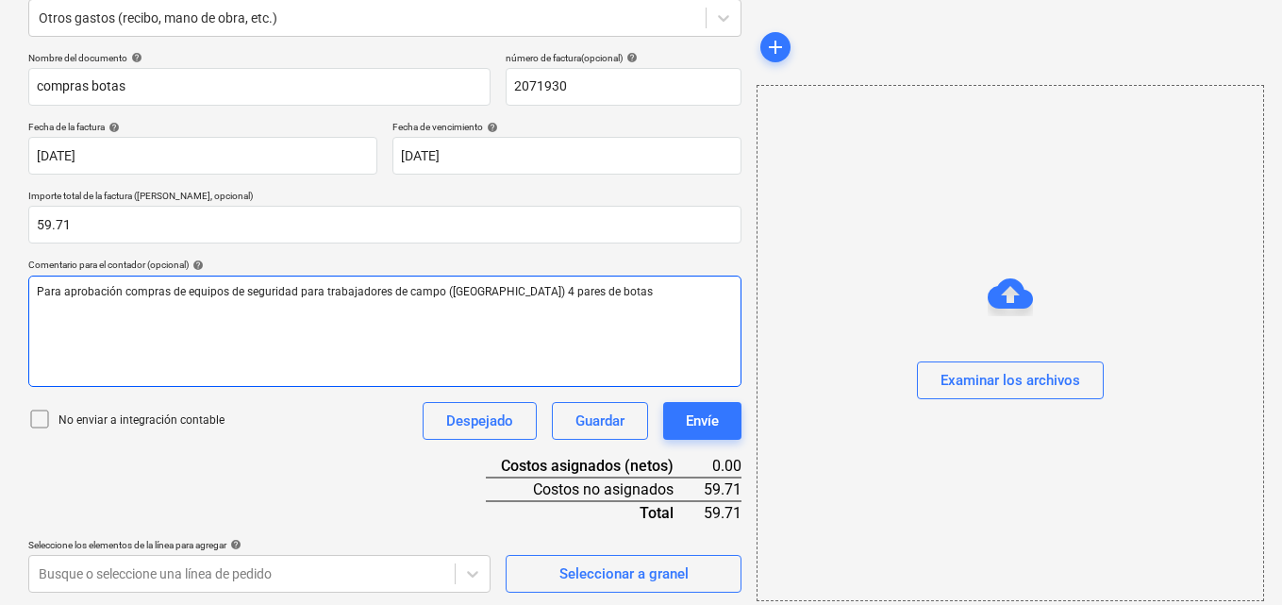
scroll to position [244, 0]
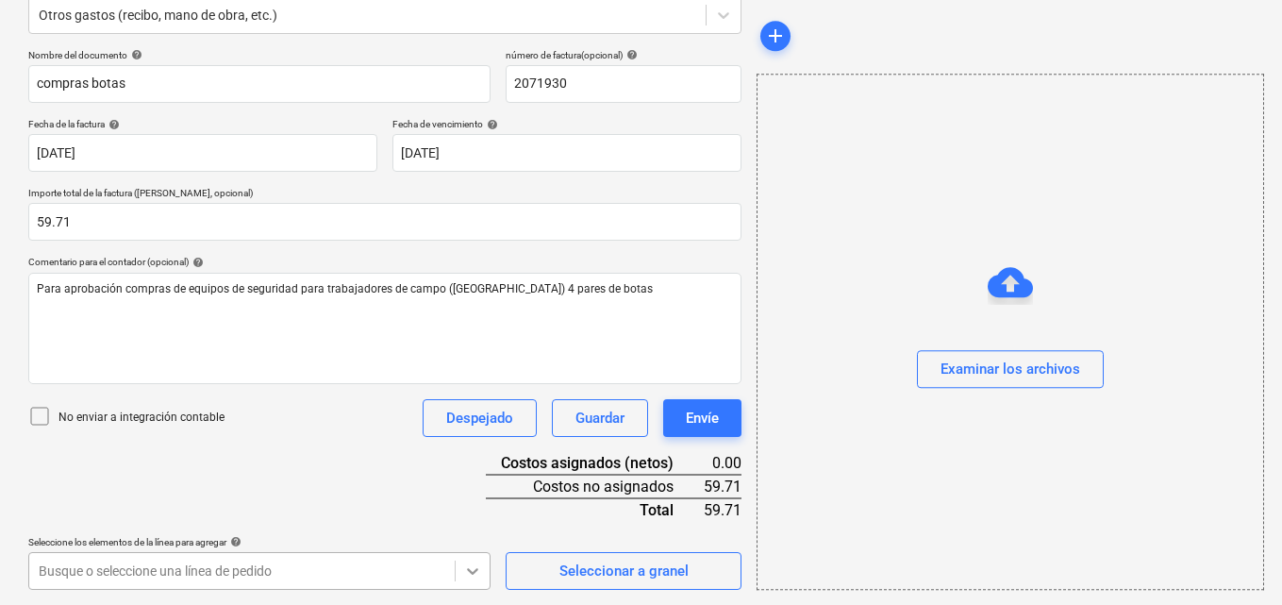
click at [480, 360] on body "Ventas Proyectos Contactos Compañía Bandeja de entrada 3 Aprobaciones format_si…" at bounding box center [641, 58] width 1282 height 605
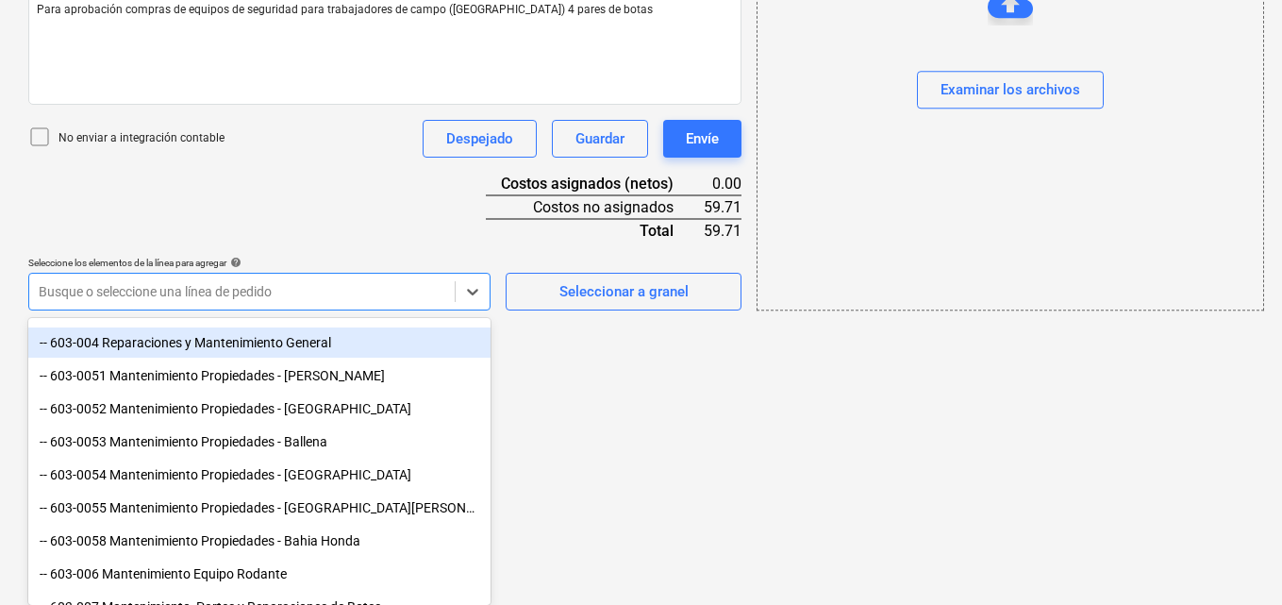
scroll to position [755, 0]
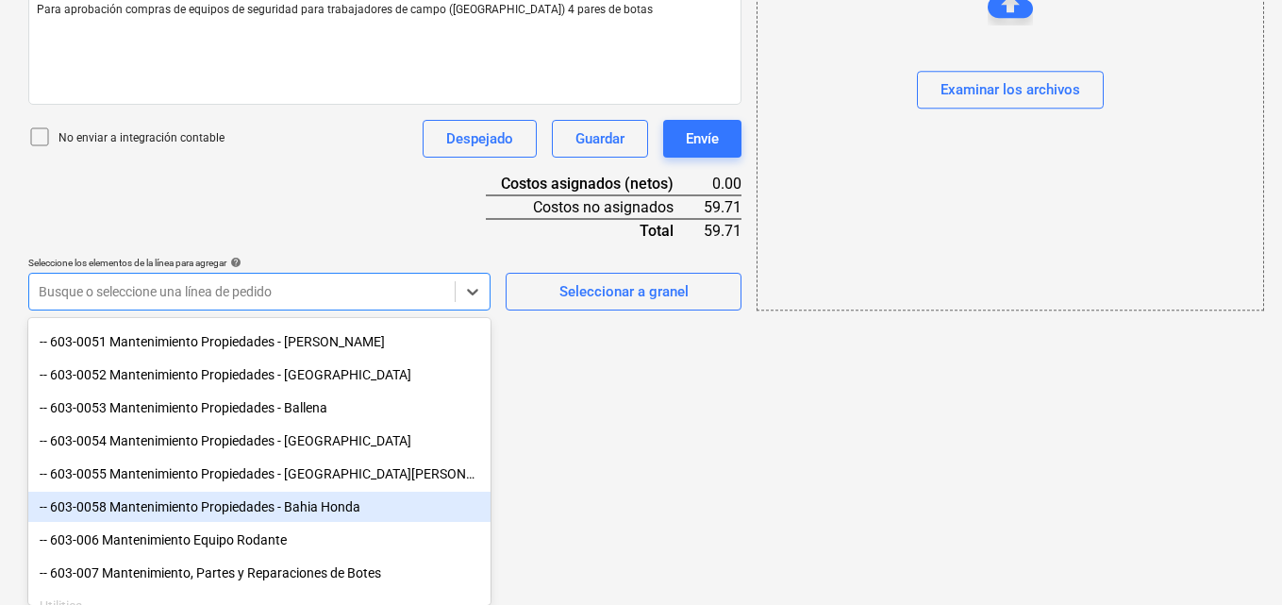
click at [276, 504] on div "-- 603-0058 Mantenimiento Propiedades - Bahia Honda" at bounding box center [259, 507] width 462 height 30
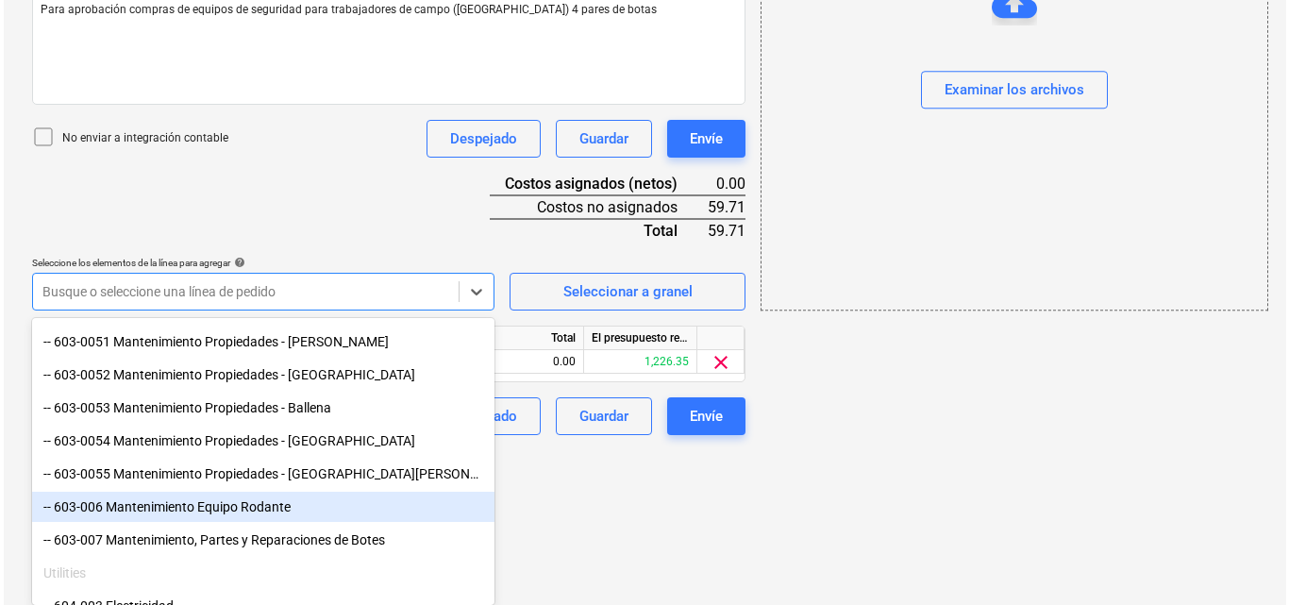
scroll to position [369, 0]
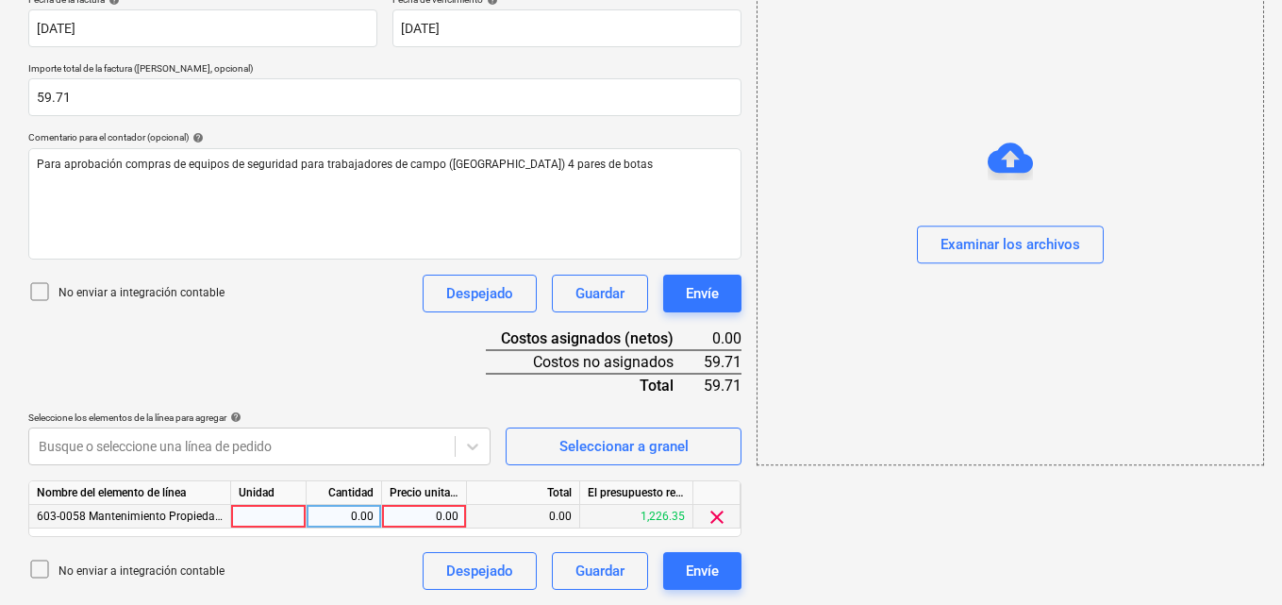
click at [289, 517] on div at bounding box center [268, 517] width 75 height 24
type input "1"
click at [344, 511] on div "0.00" at bounding box center [343, 517] width 59 height 24
type input "1"
click at [434, 511] on div "0.00" at bounding box center [424, 517] width 69 height 24
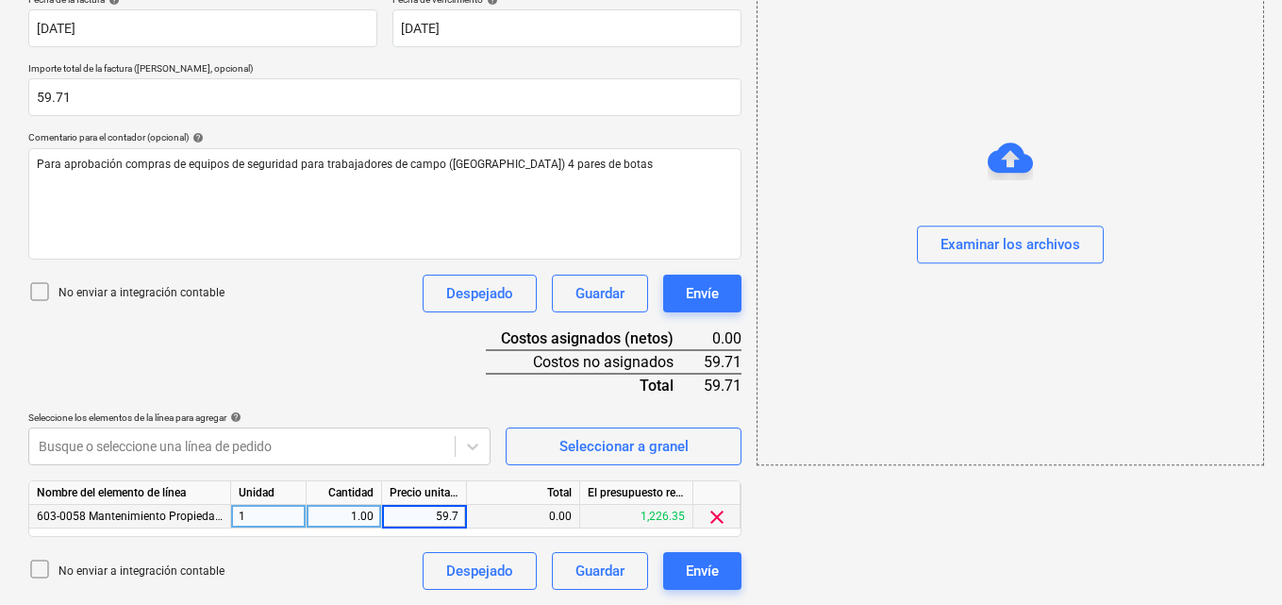
type input "59.70"
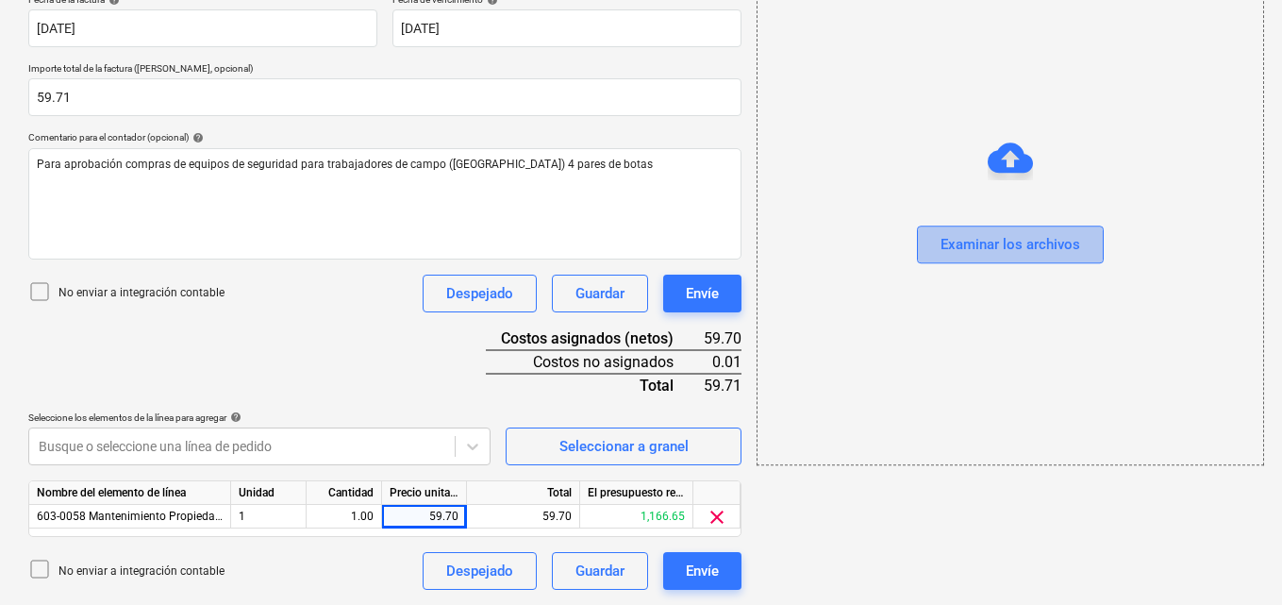
click at [1005, 241] on div "Examinar los archivos" at bounding box center [1011, 245] width 140 height 25
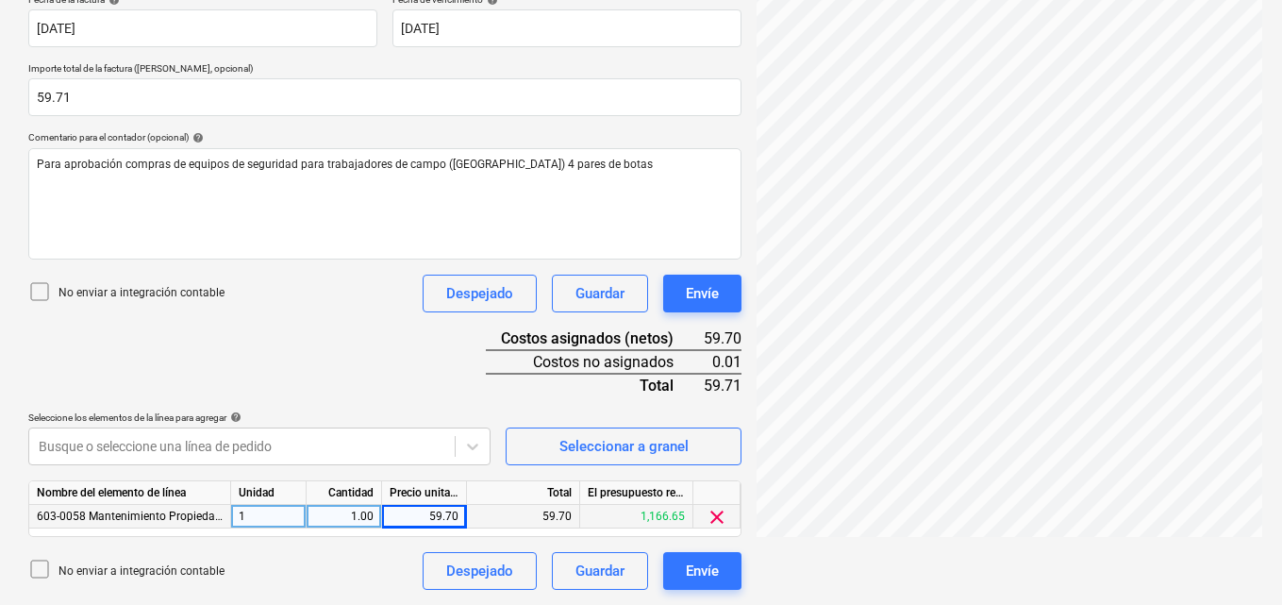
click at [458, 514] on div "59.70" at bounding box center [424, 517] width 69 height 24
type input "59.71"
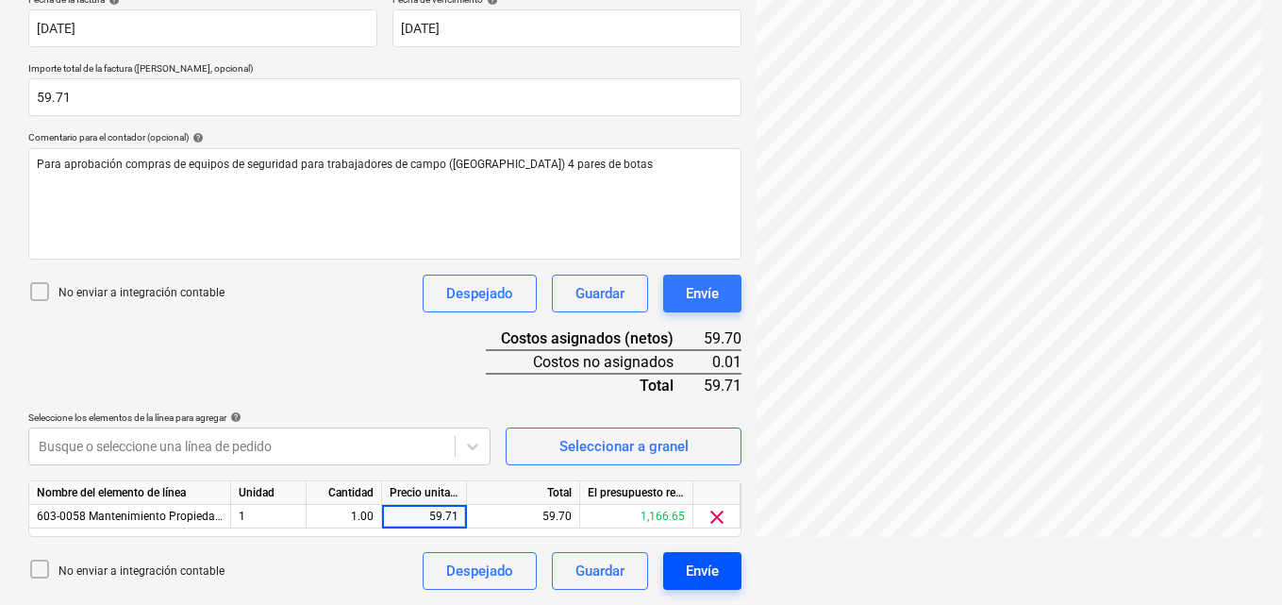
click at [711, 565] on div "Envíe" at bounding box center [702, 571] width 33 height 25
